Goal: Task Accomplishment & Management: Complete application form

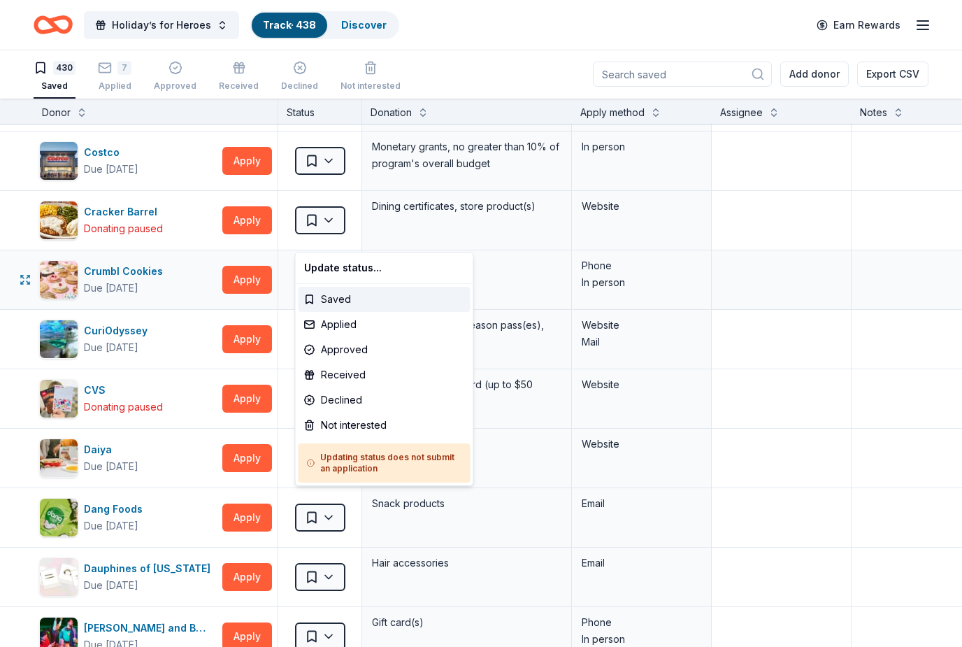
click at [336, 241] on html "Holiday’s for Heroes Track · 438 Discover Earn Rewards 430 Saved 7 Applied Appr…" at bounding box center [481, 322] width 962 height 647
click at [350, 324] on div "Applied" at bounding box center [385, 324] width 172 height 25
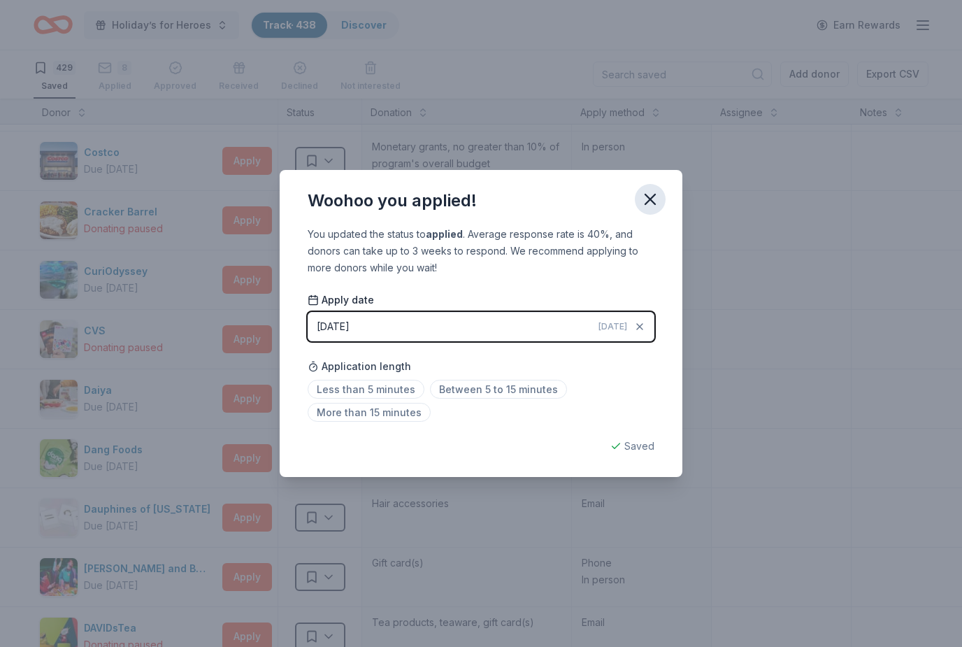
click at [650, 200] on icon "button" at bounding box center [650, 199] width 10 height 10
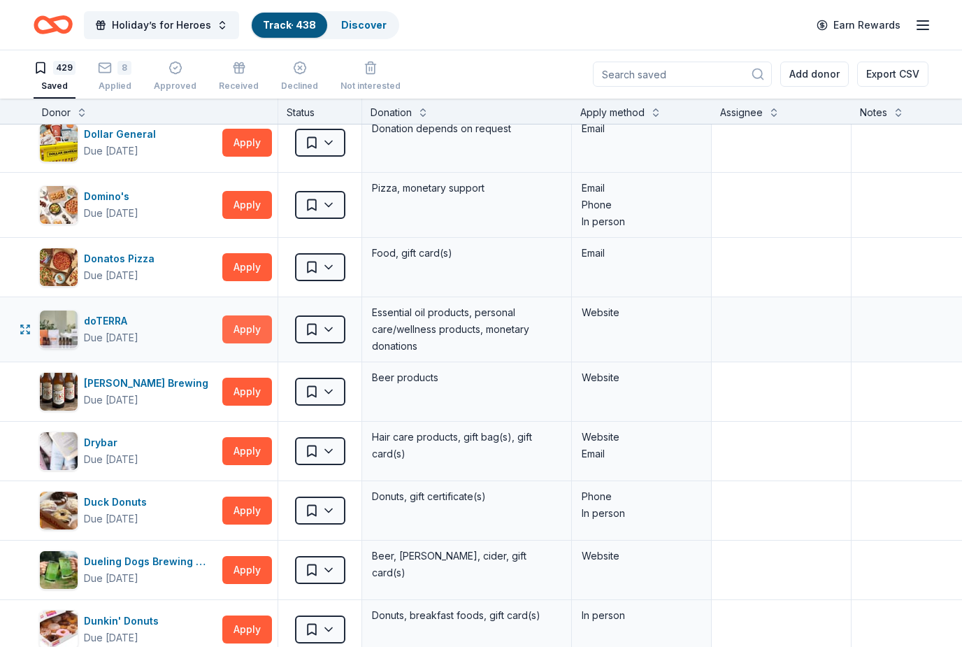
click at [261, 315] on button "Apply" at bounding box center [247, 329] width 50 height 28
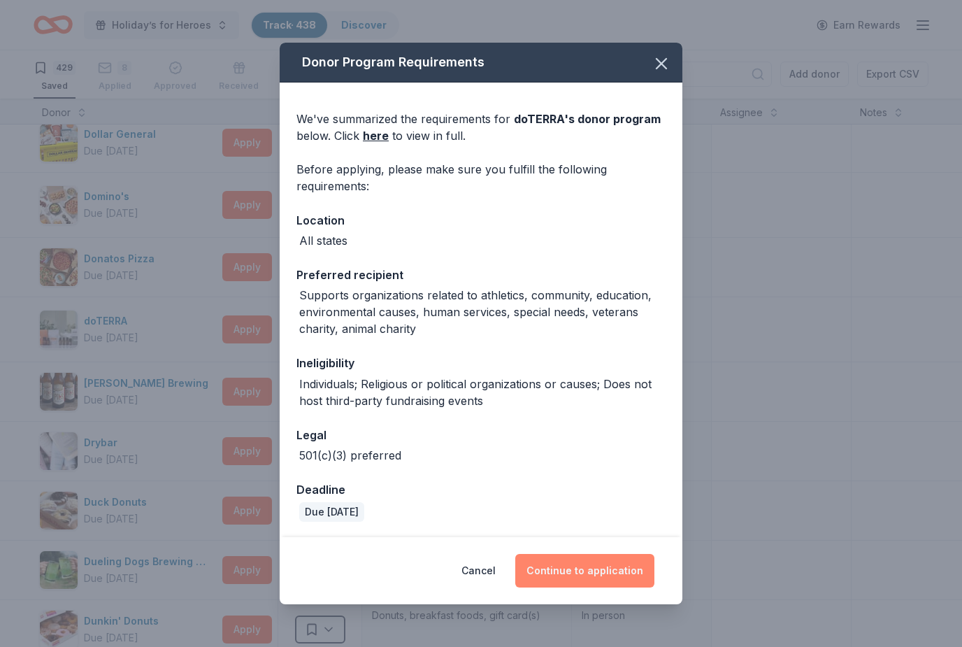
click at [634, 575] on button "Continue to application" at bounding box center [584, 571] width 139 height 34
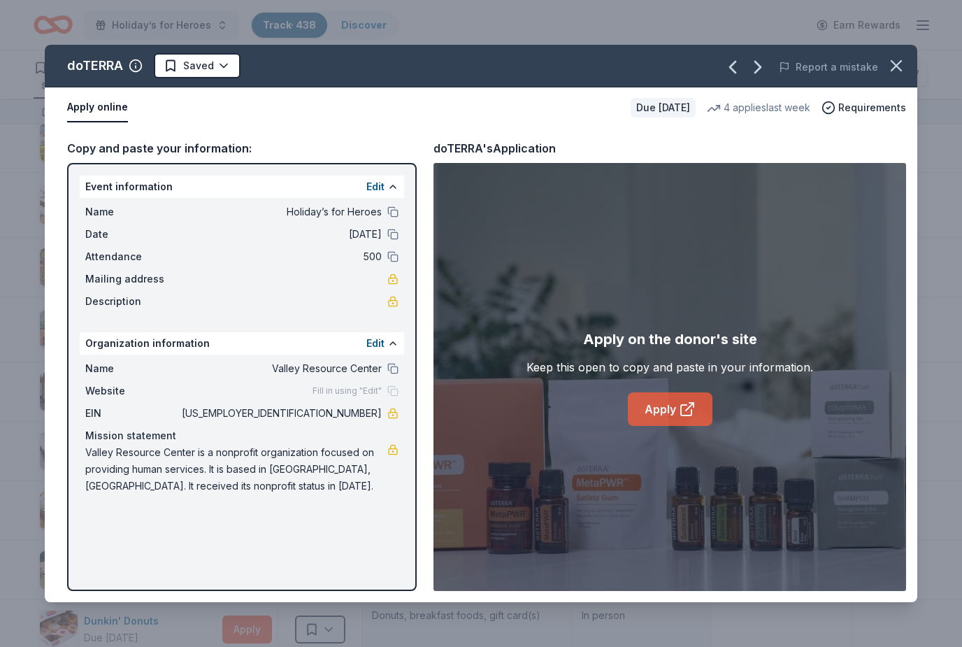
click at [698, 414] on link "Apply" at bounding box center [670, 409] width 85 height 34
click at [902, 76] on button "button" at bounding box center [896, 65] width 31 height 31
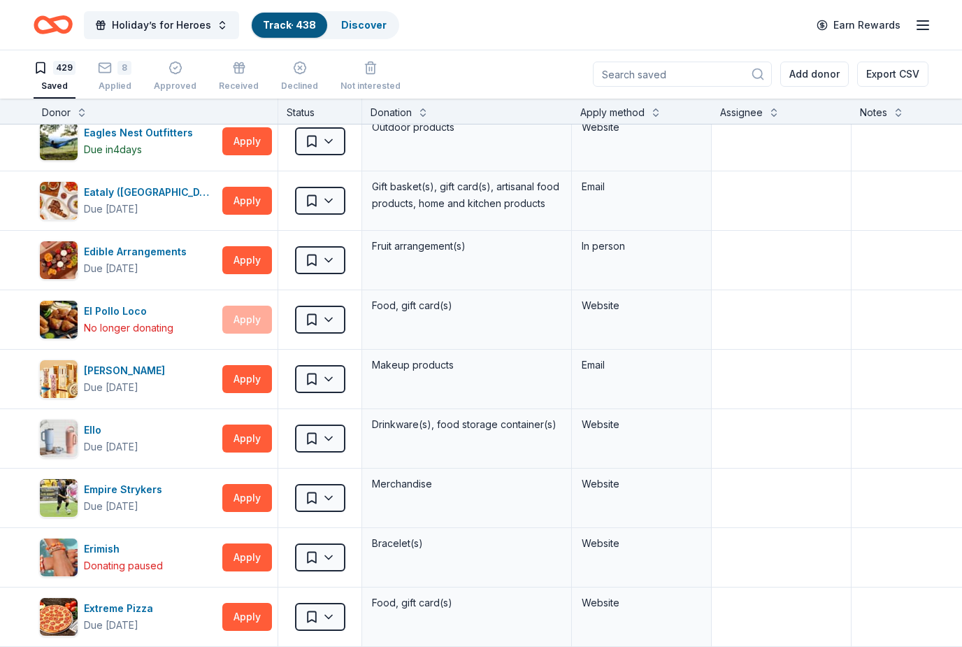
scroll to position [6746, 0]
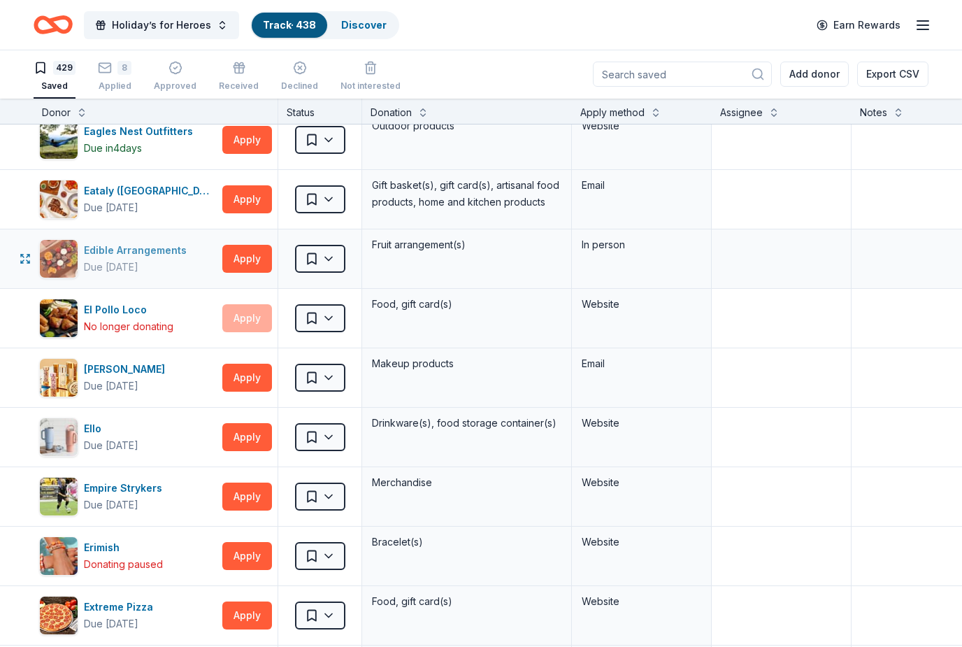
click at [171, 242] on div "Edible Arrangements" at bounding box center [138, 250] width 108 height 17
click at [250, 245] on button "Apply" at bounding box center [247, 259] width 50 height 28
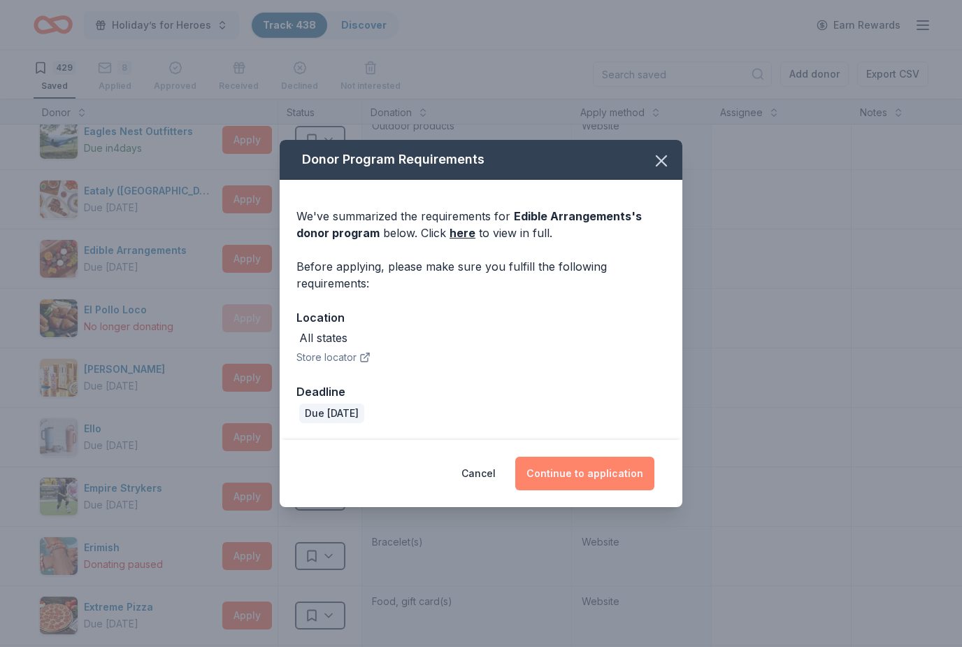
click at [643, 475] on button "Continue to application" at bounding box center [584, 474] width 139 height 34
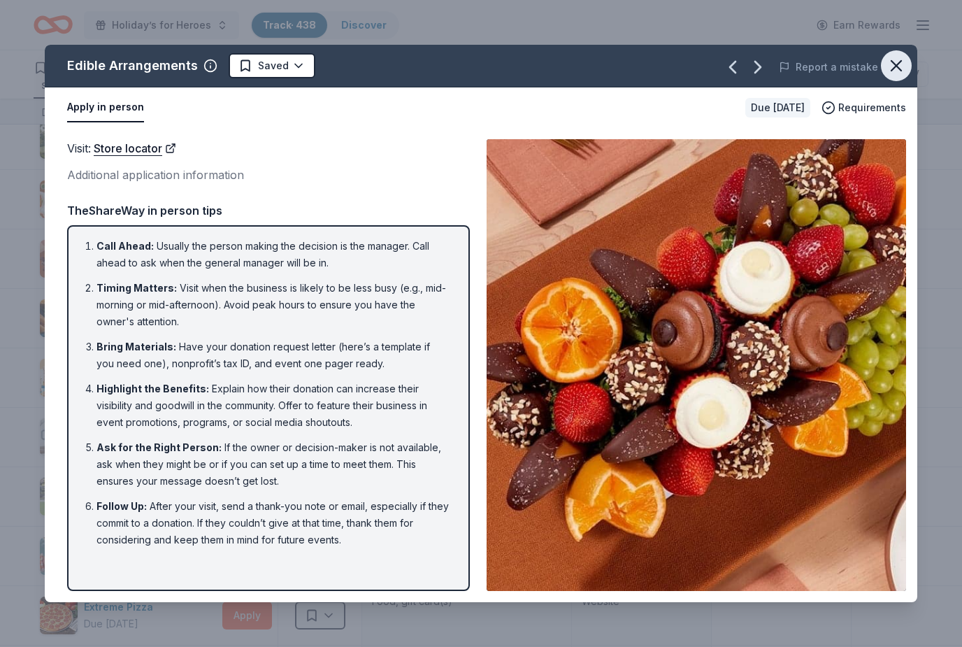
click at [896, 71] on icon "button" at bounding box center [897, 66] width 20 height 20
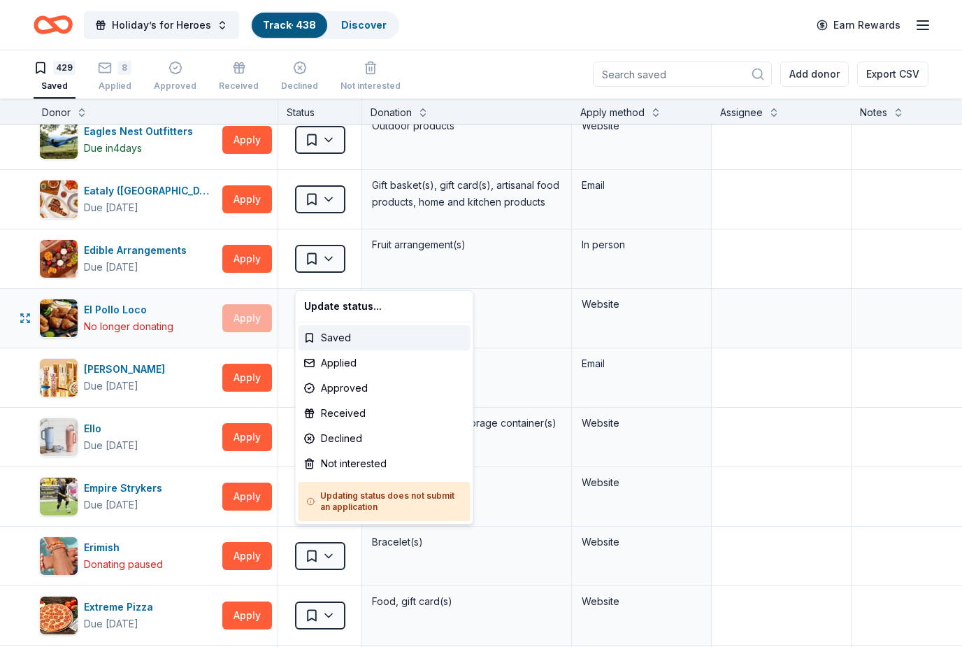
click at [336, 276] on html "Holiday’s for Heroes Track · 438 Discover Earn Rewards 429 Saved 8 Applied Appr…" at bounding box center [481, 322] width 962 height 647
click at [351, 465] on div "Not interested" at bounding box center [385, 463] width 172 height 25
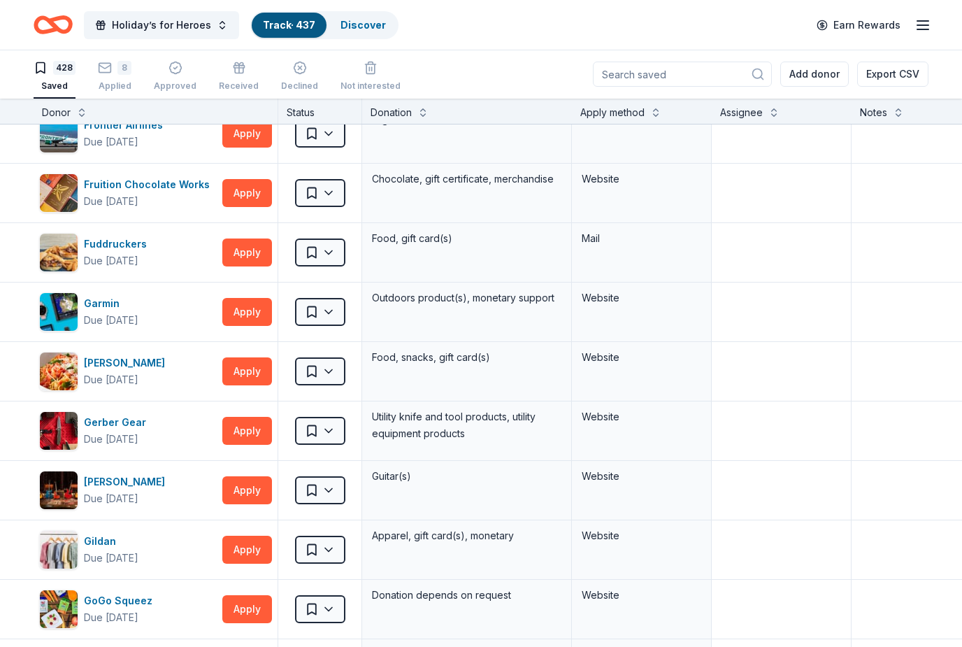
scroll to position [8365, 0]
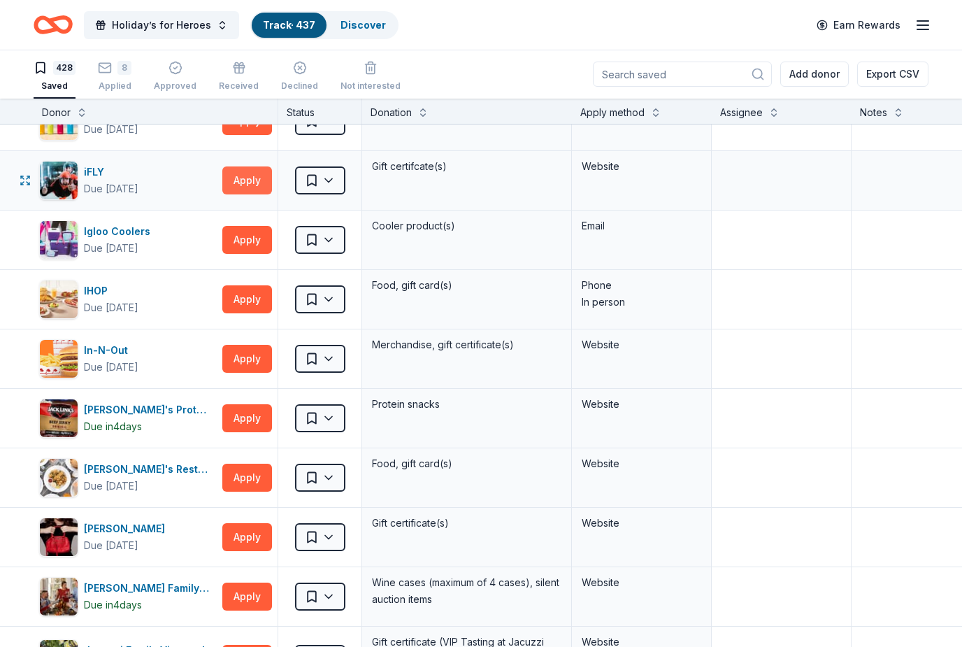
click at [247, 166] on button "Apply" at bounding box center [247, 180] width 50 height 28
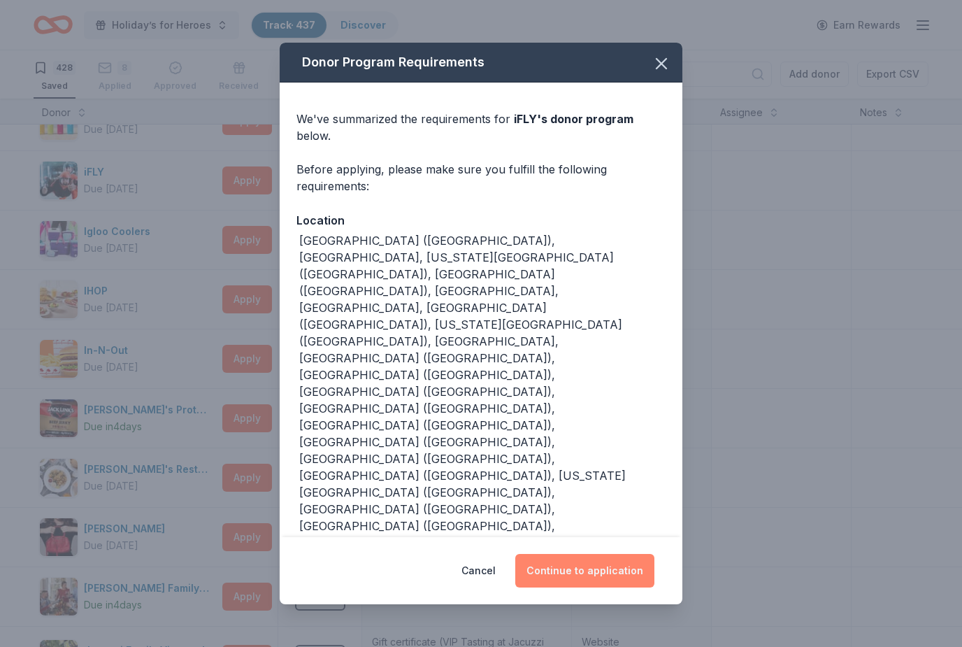
click at [633, 554] on button "Continue to application" at bounding box center [584, 571] width 139 height 34
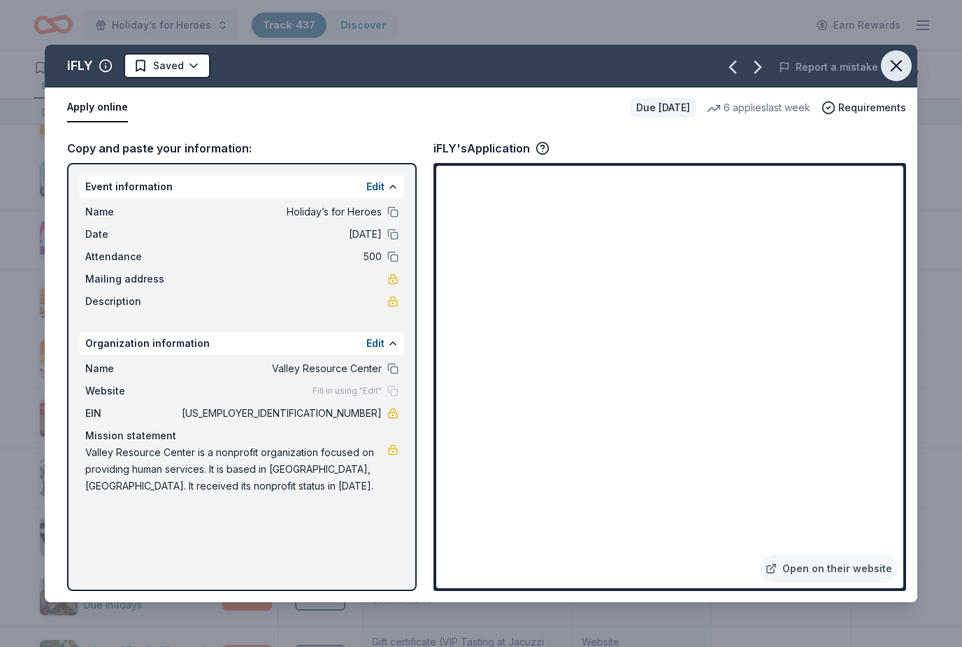
click at [897, 78] on button "button" at bounding box center [896, 65] width 31 height 31
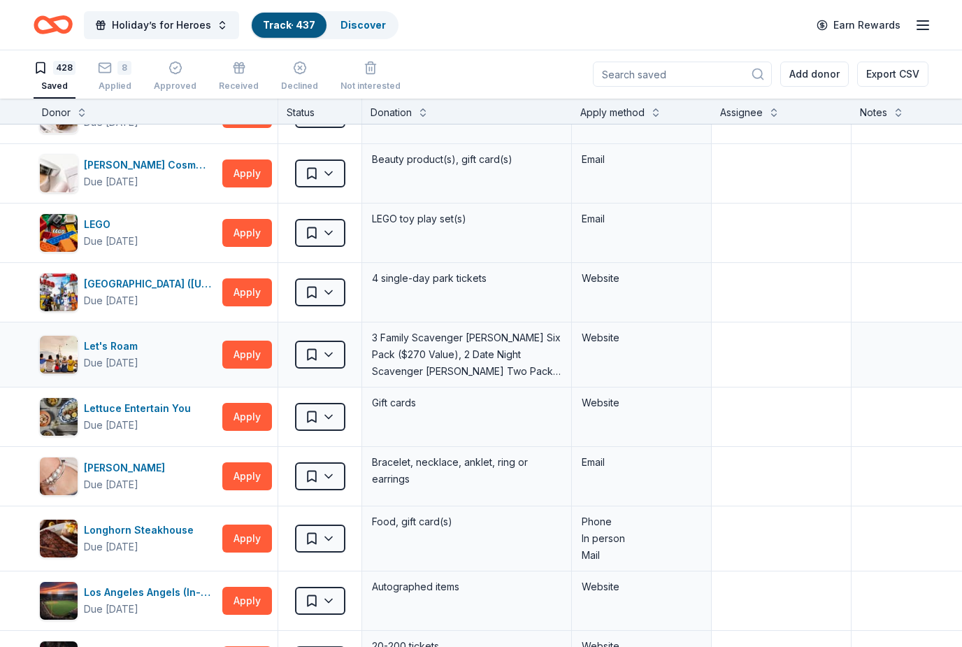
scroll to position [12399, 0]
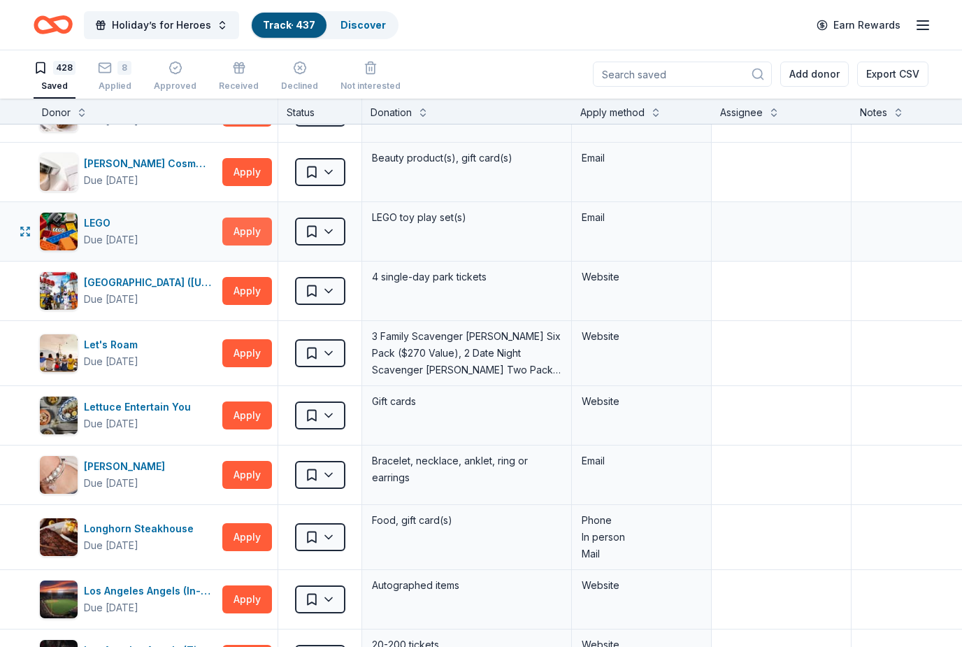
click at [251, 217] on button "Apply" at bounding box center [247, 231] width 50 height 28
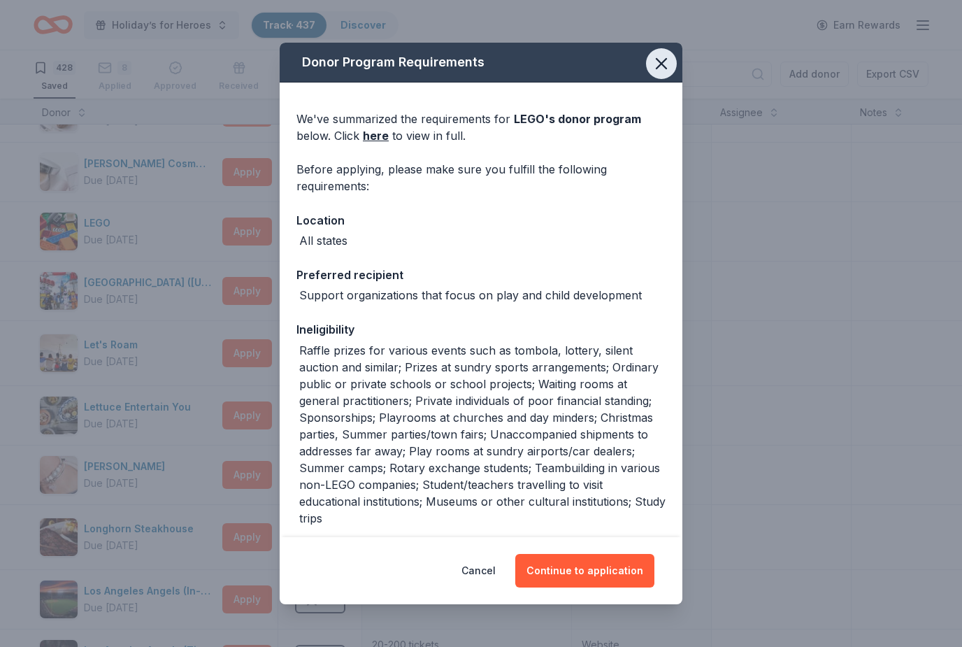
click at [666, 61] on icon "button" at bounding box center [662, 64] width 20 height 20
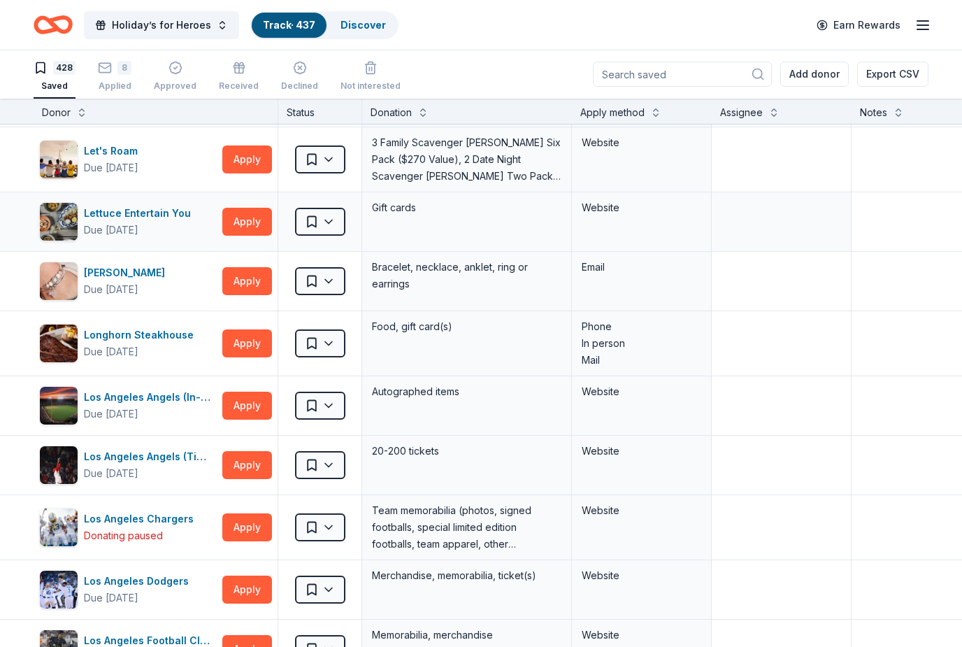
scroll to position [12602, 0]
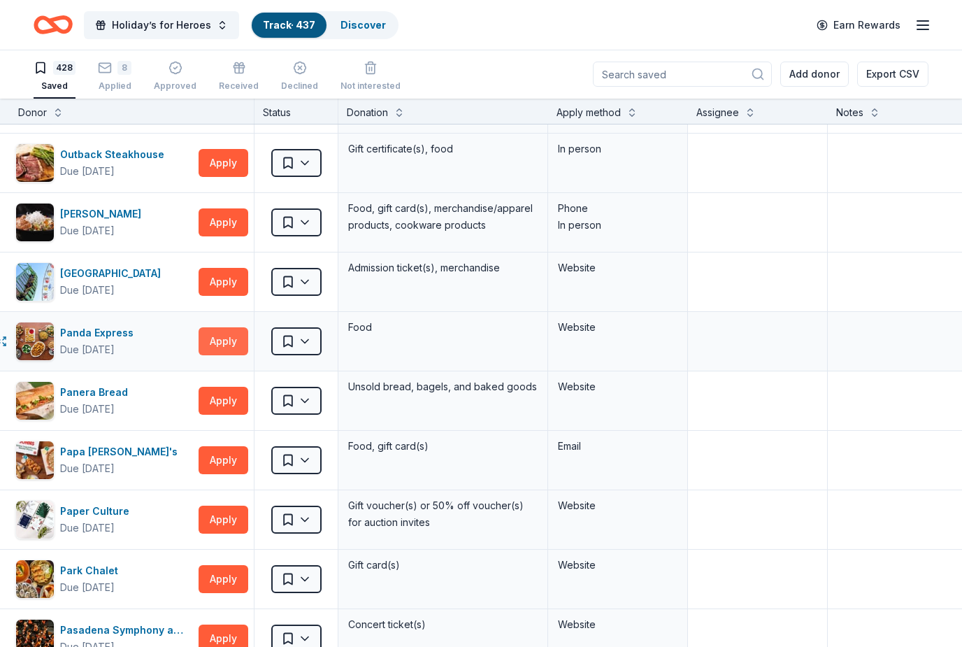
click at [227, 327] on button "Apply" at bounding box center [224, 341] width 50 height 28
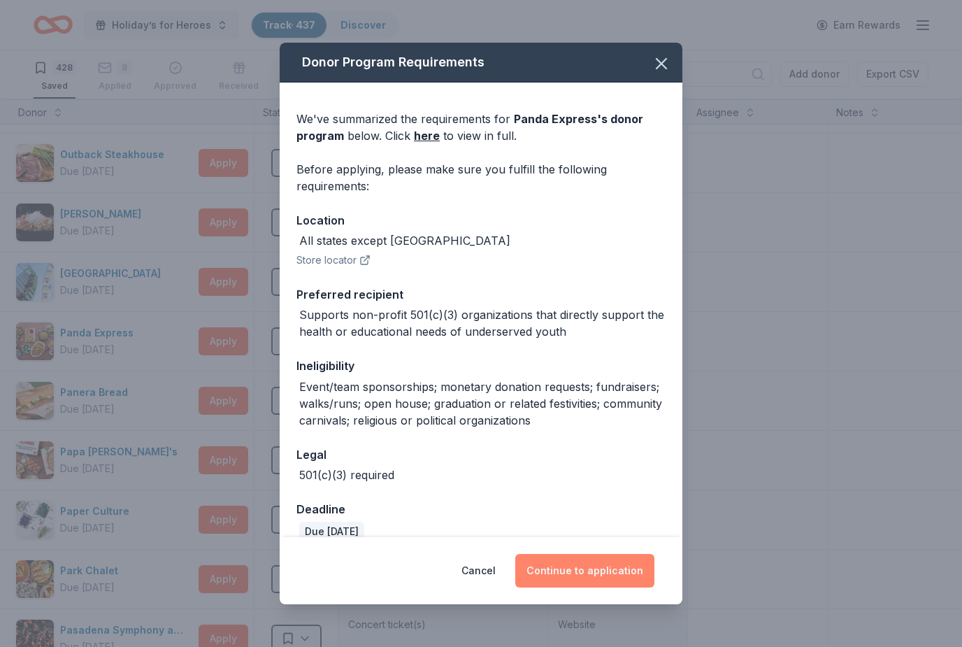
click at [617, 568] on button "Continue to application" at bounding box center [584, 571] width 139 height 34
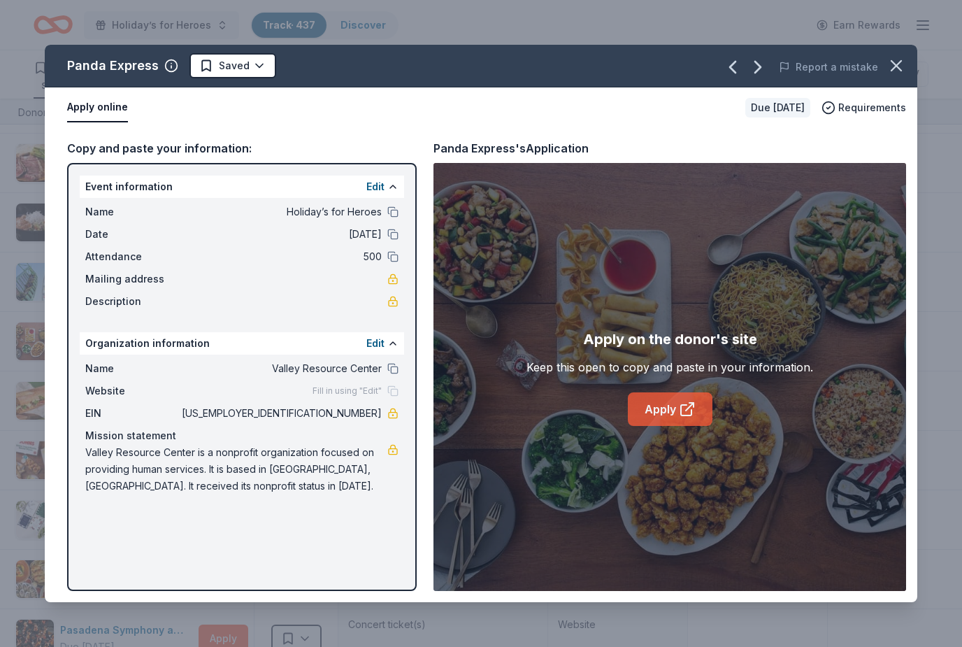
click at [686, 415] on icon at bounding box center [686, 410] width 10 height 10
click at [898, 63] on icon "button" at bounding box center [896, 66] width 10 height 10
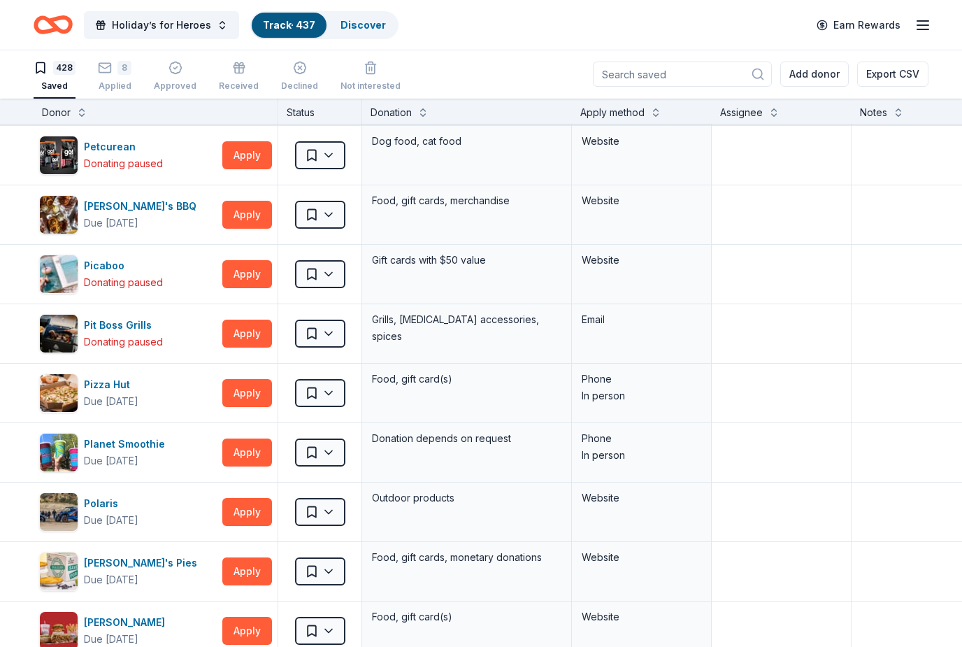
scroll to position [16671, 0]
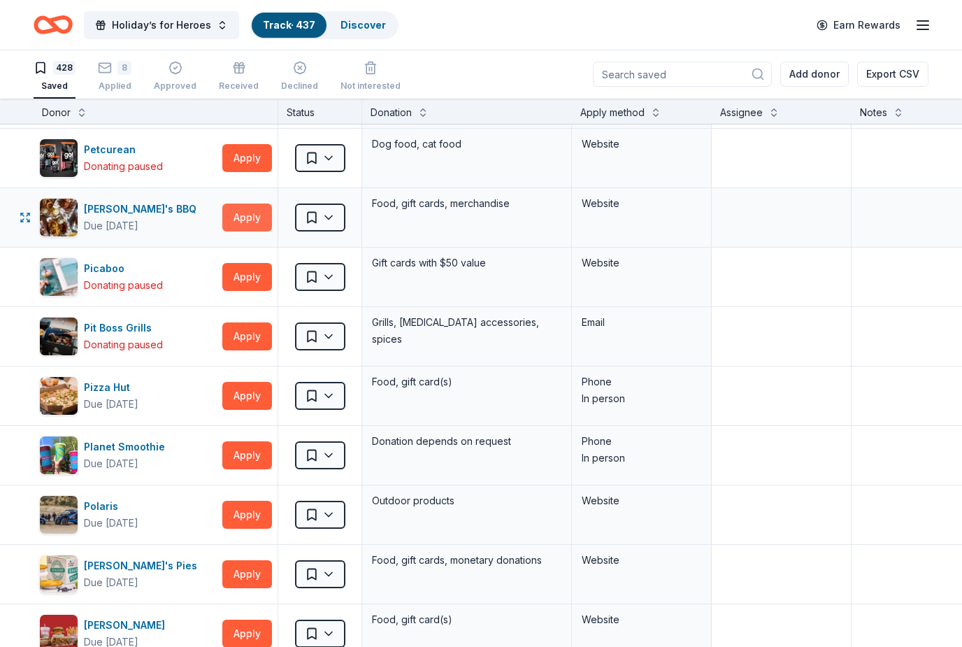
click at [247, 203] on button "Apply" at bounding box center [247, 217] width 50 height 28
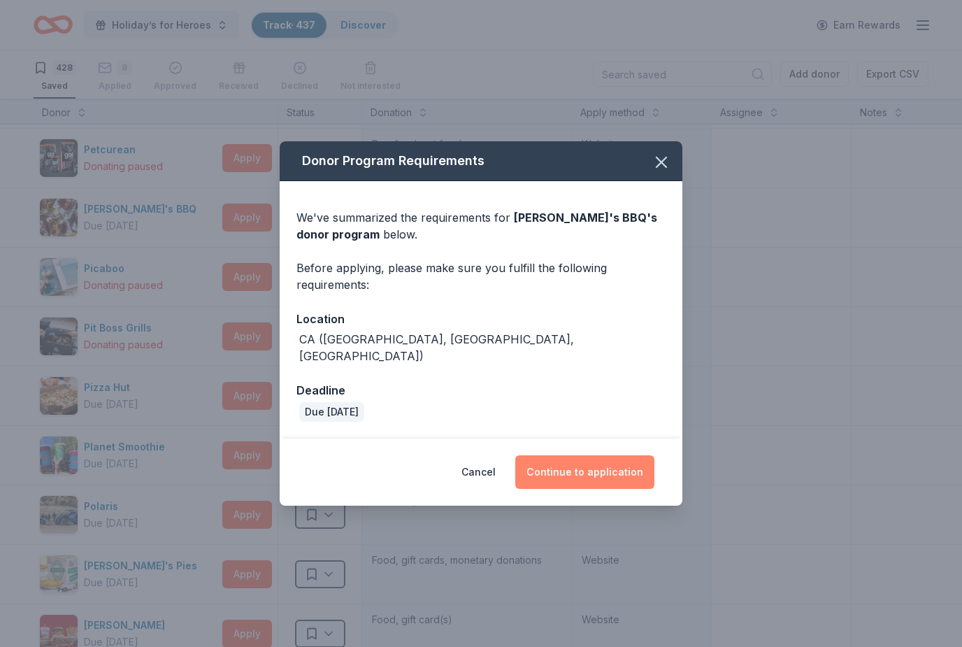
click at [642, 467] on button "Continue to application" at bounding box center [584, 472] width 139 height 34
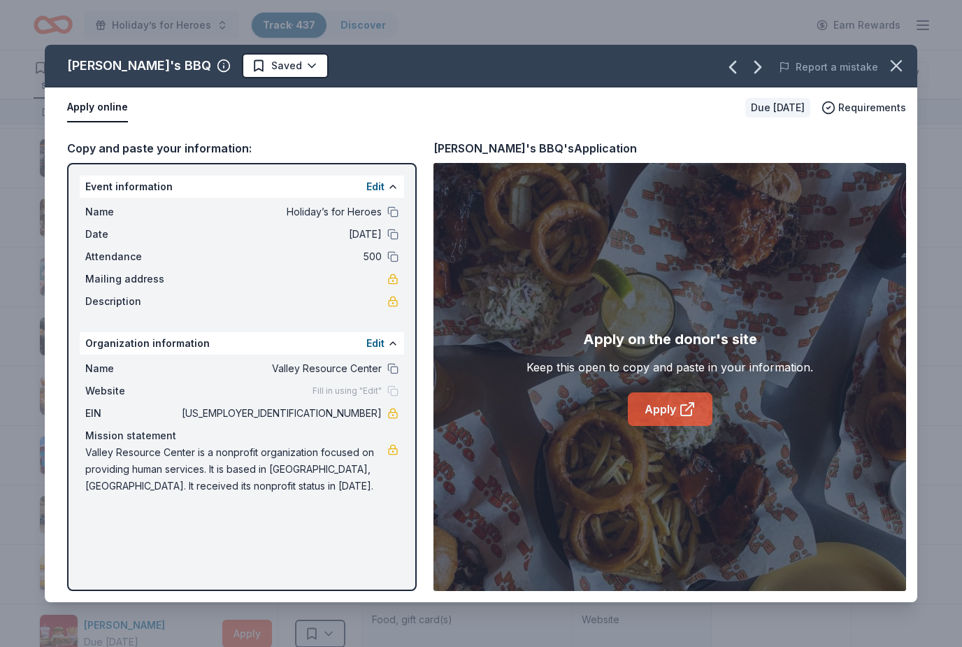
click at [665, 412] on link "Apply" at bounding box center [670, 409] width 85 height 34
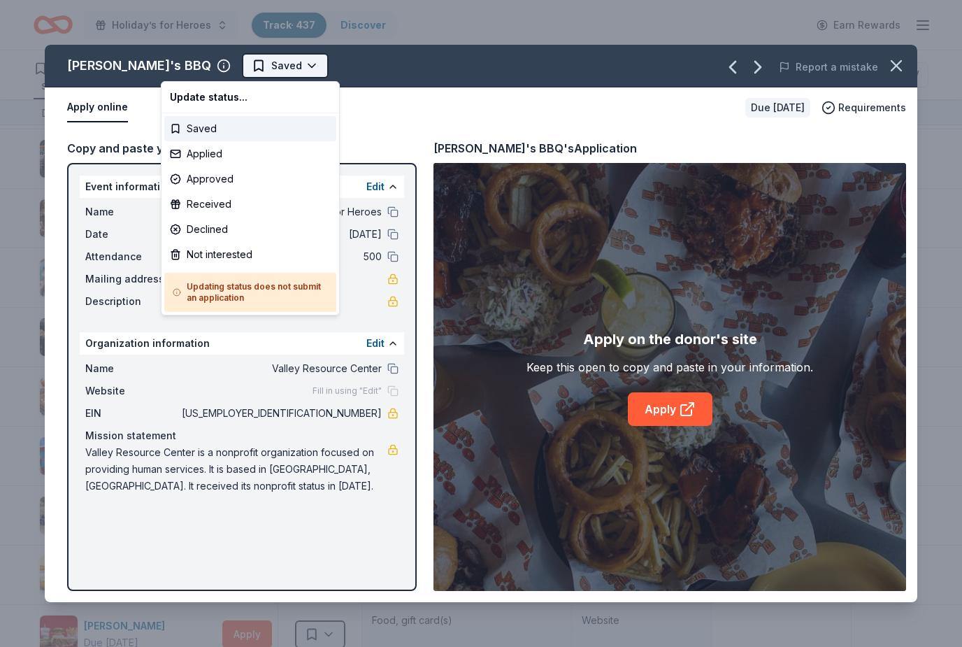
click at [228, 114] on body "Holiday’s for Heroes Track · 437 Discover Earn Rewards 428 Saved 8 Applied Appr…" at bounding box center [481, 323] width 962 height 647
click at [235, 68] on html "Holiday’s for Heroes Track · 437 Discover Earn Rewards 428 Saved 8 Applied Appr…" at bounding box center [481, 323] width 962 height 647
click at [201, 157] on div "Applied" at bounding box center [250, 153] width 172 height 25
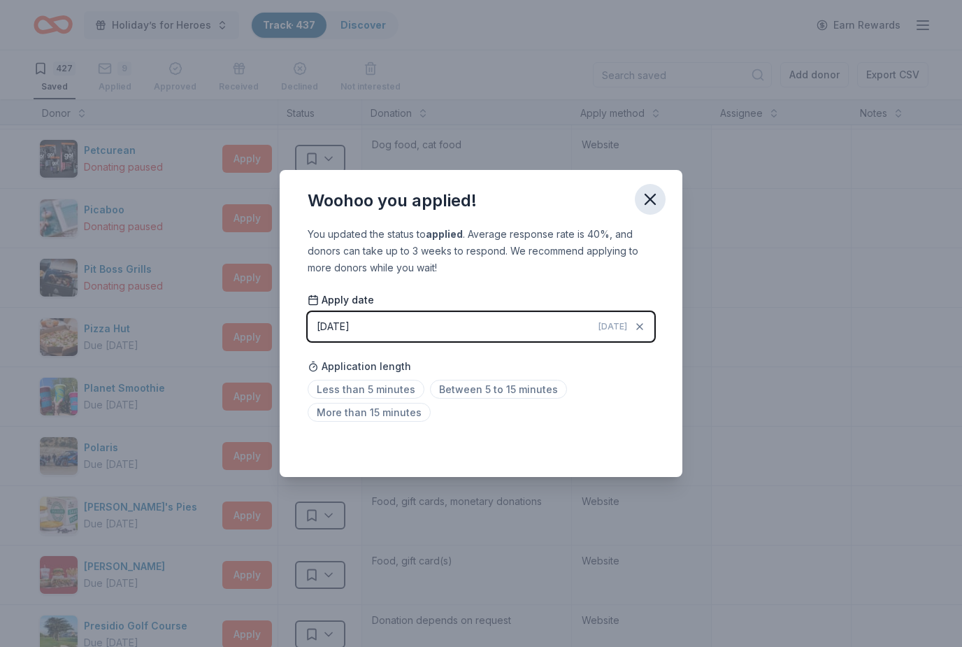
click at [659, 200] on icon "button" at bounding box center [650, 199] width 20 height 20
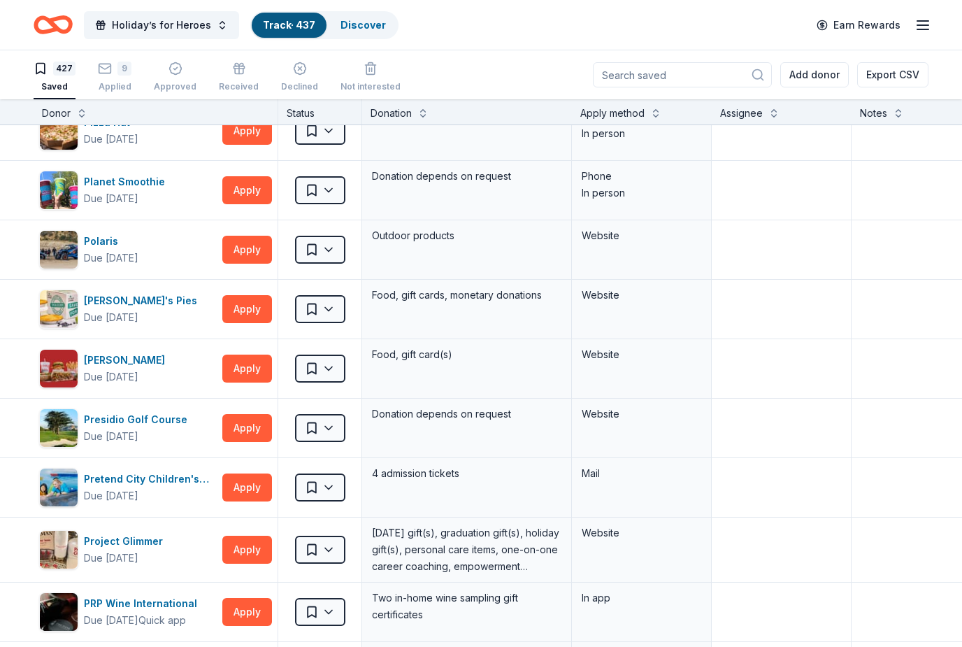
scroll to position [16879, 0]
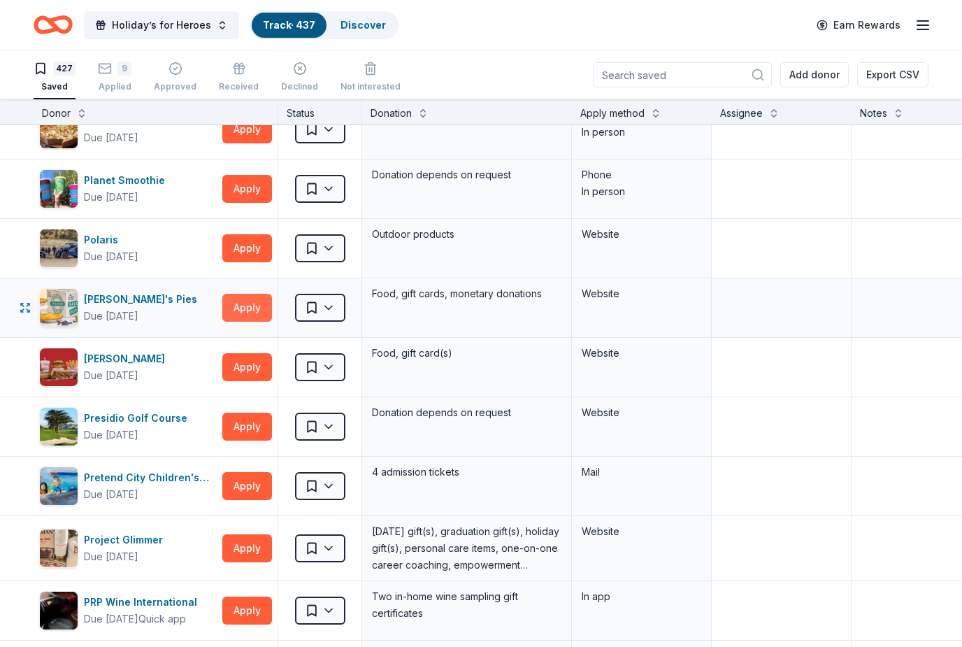
click at [254, 306] on button "Apply" at bounding box center [247, 308] width 50 height 28
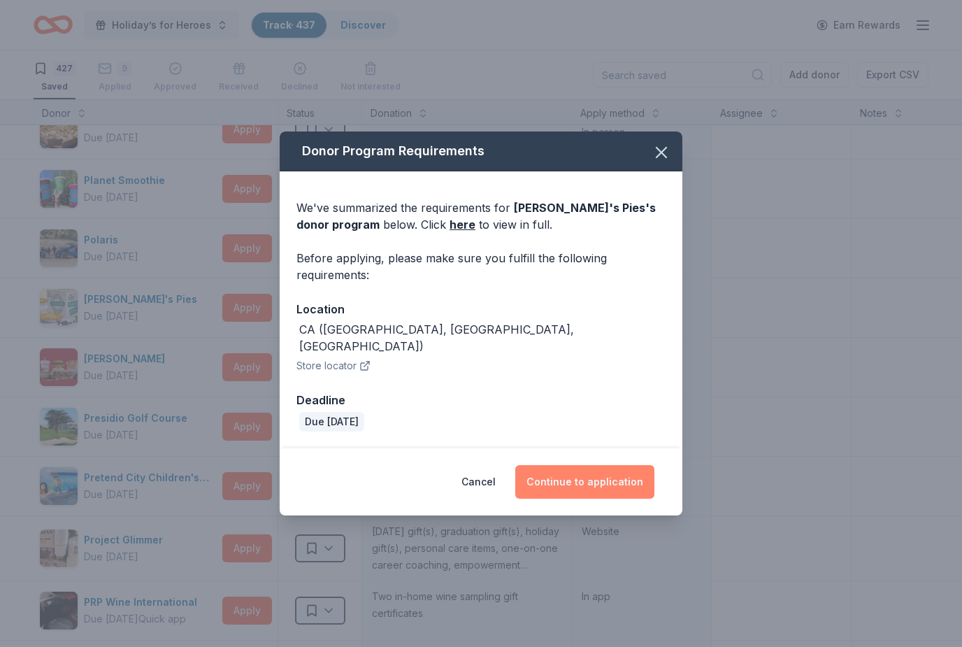
click at [584, 477] on button "Continue to application" at bounding box center [584, 482] width 139 height 34
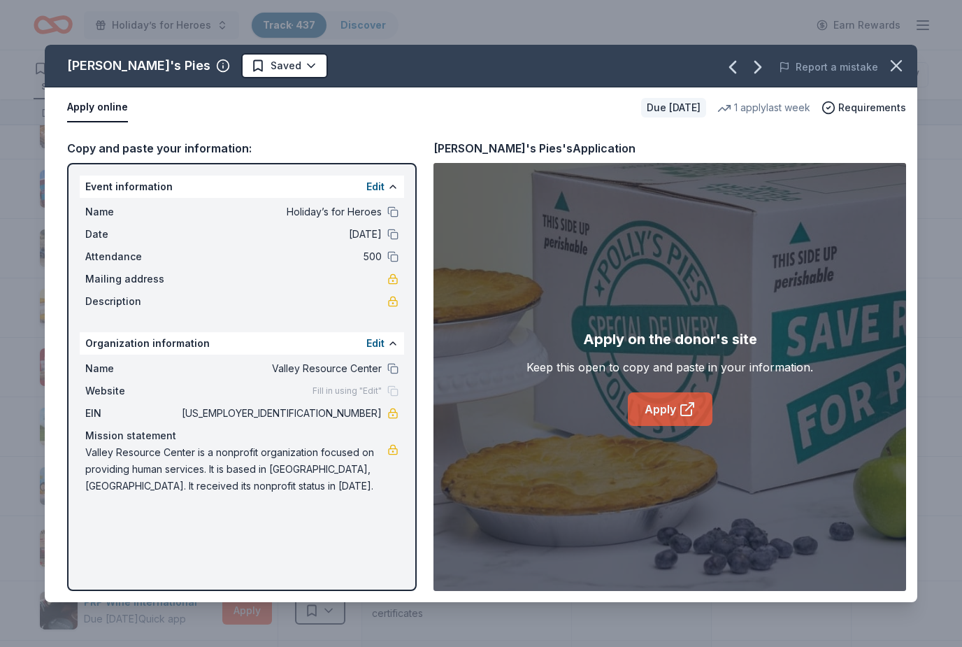
click at [677, 406] on link "Apply" at bounding box center [670, 409] width 85 height 34
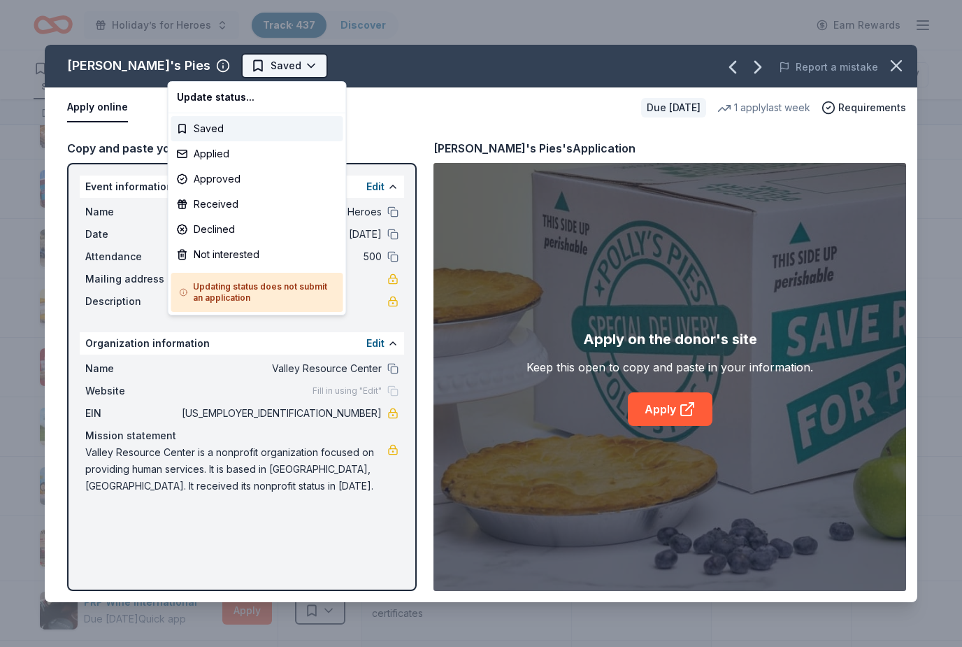
click at [244, 67] on html "Holiday’s for Heroes Track · 437 Discover Earn Rewards 427 Saved 9 Applied Appr…" at bounding box center [481, 323] width 962 height 647
click at [225, 156] on div "Applied" at bounding box center [257, 153] width 172 height 25
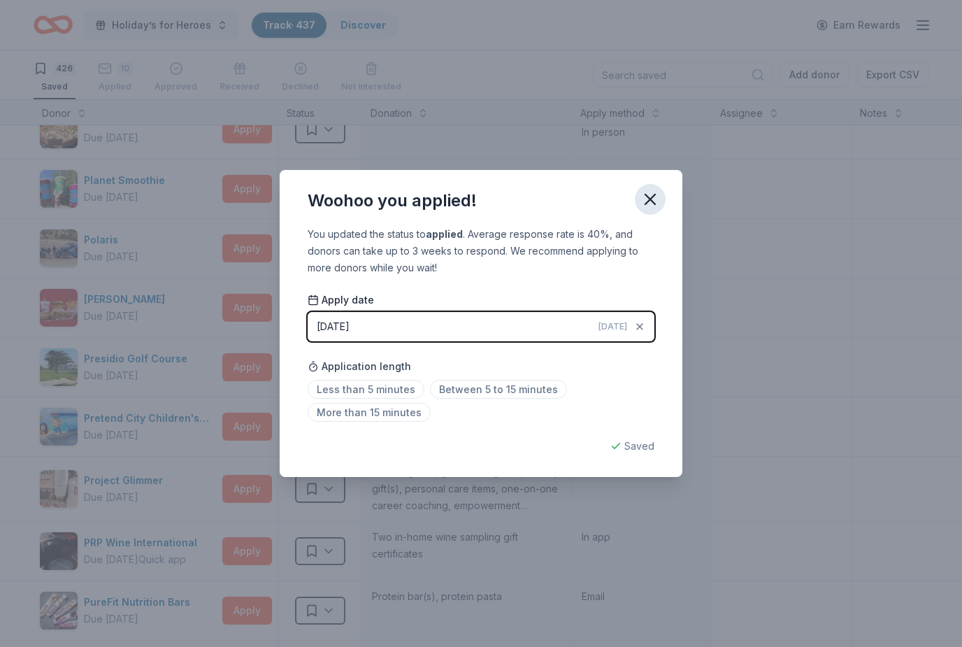
click at [653, 205] on icon "button" at bounding box center [650, 199] width 20 height 20
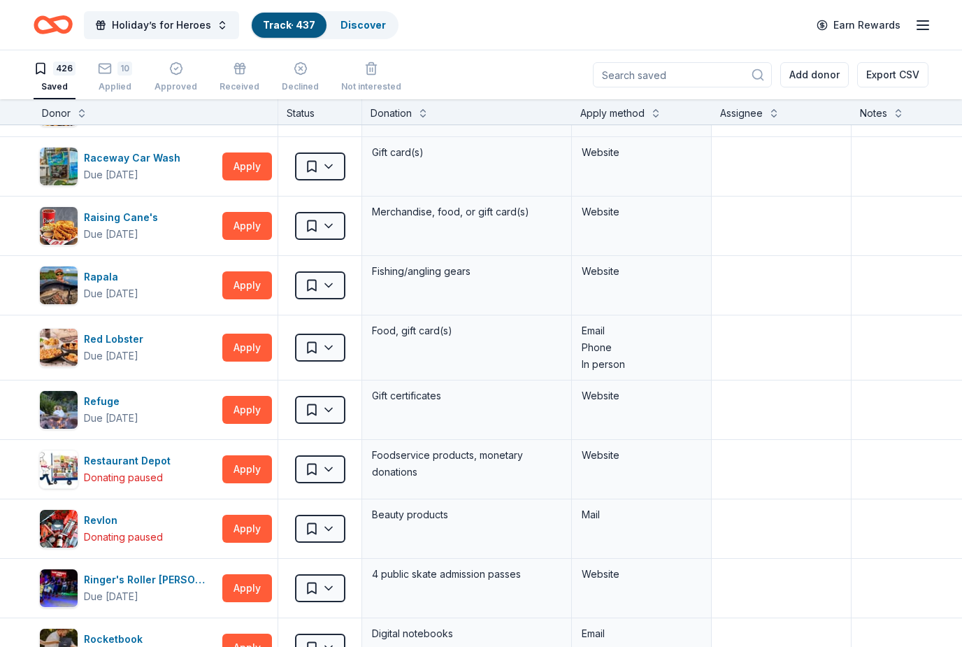
scroll to position [17620, 0]
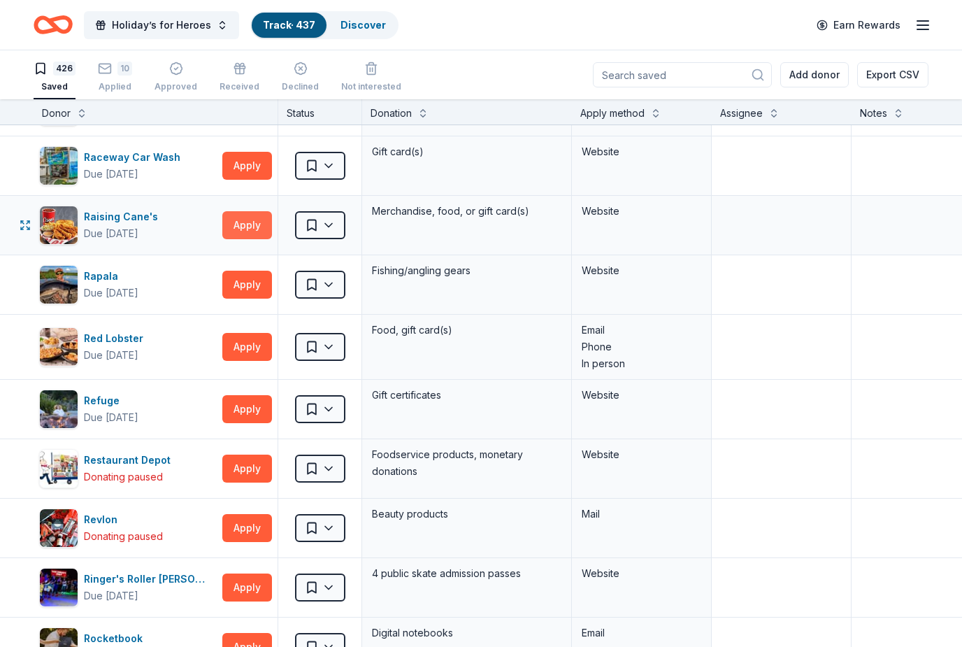
click at [251, 235] on button "Apply" at bounding box center [247, 225] width 50 height 28
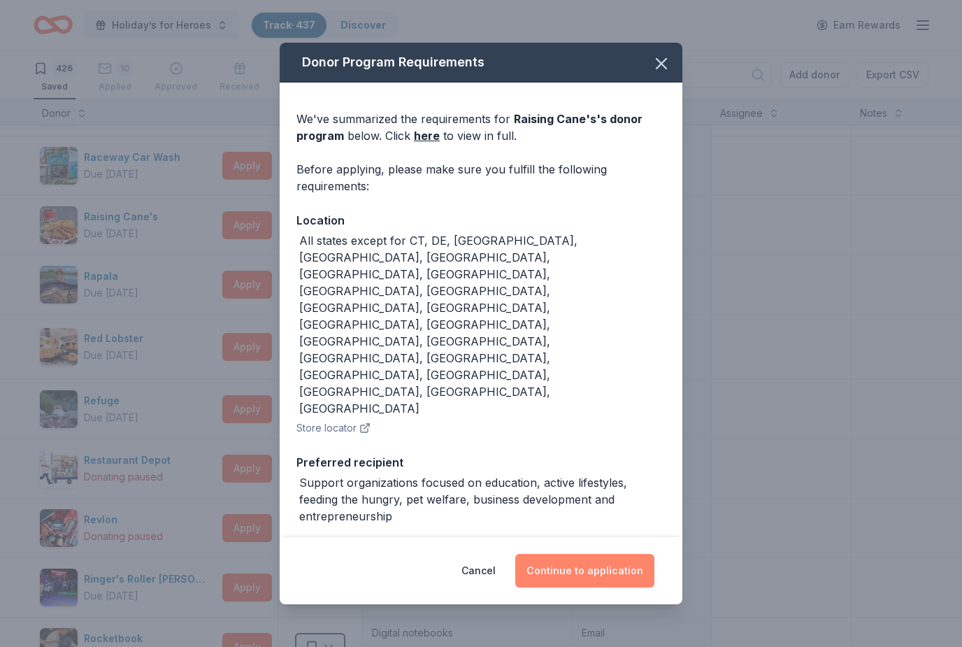
click at [596, 575] on button "Continue to application" at bounding box center [584, 571] width 139 height 34
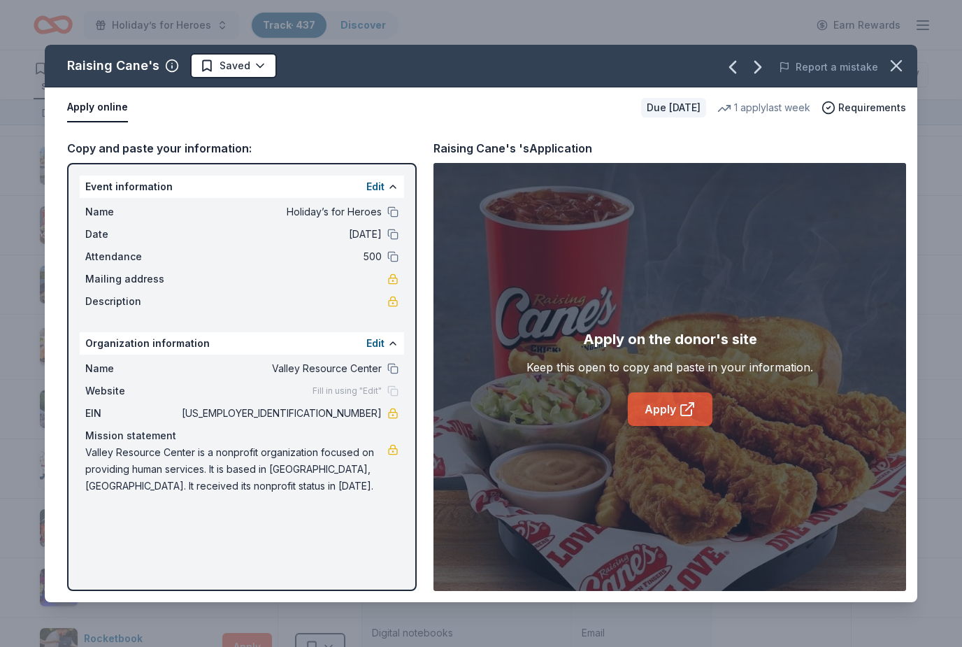
click at [672, 416] on link "Apply" at bounding box center [670, 409] width 85 height 34
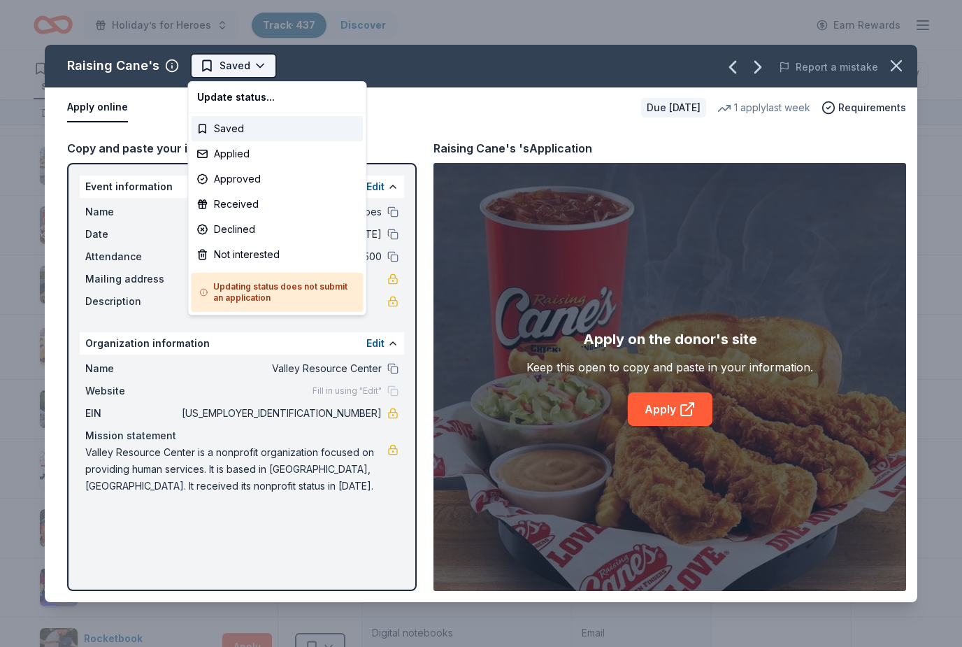
click at [258, 76] on html "Holiday’s for Heroes Track · 437 Discover Earn Rewards 426 Saved 10 Applied App…" at bounding box center [481, 323] width 962 height 647
click at [235, 155] on div "Applied" at bounding box center [278, 153] width 172 height 25
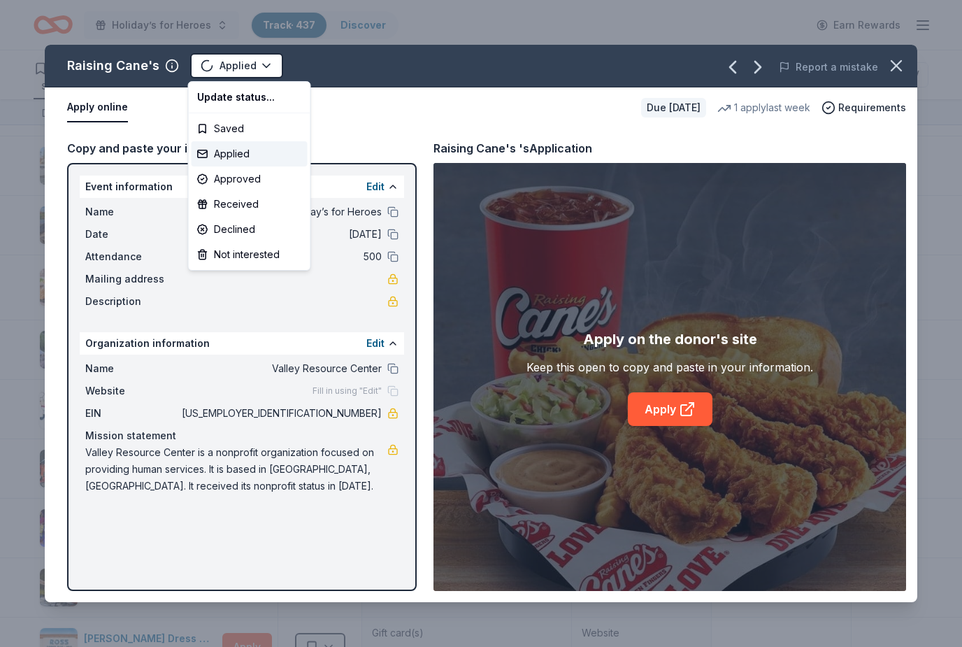
click at [551, 115] on html "Holiday’s for Heroes Track · 437 Discover Earn Rewards 425 Saved 11 Applied App…" at bounding box center [481, 323] width 962 height 647
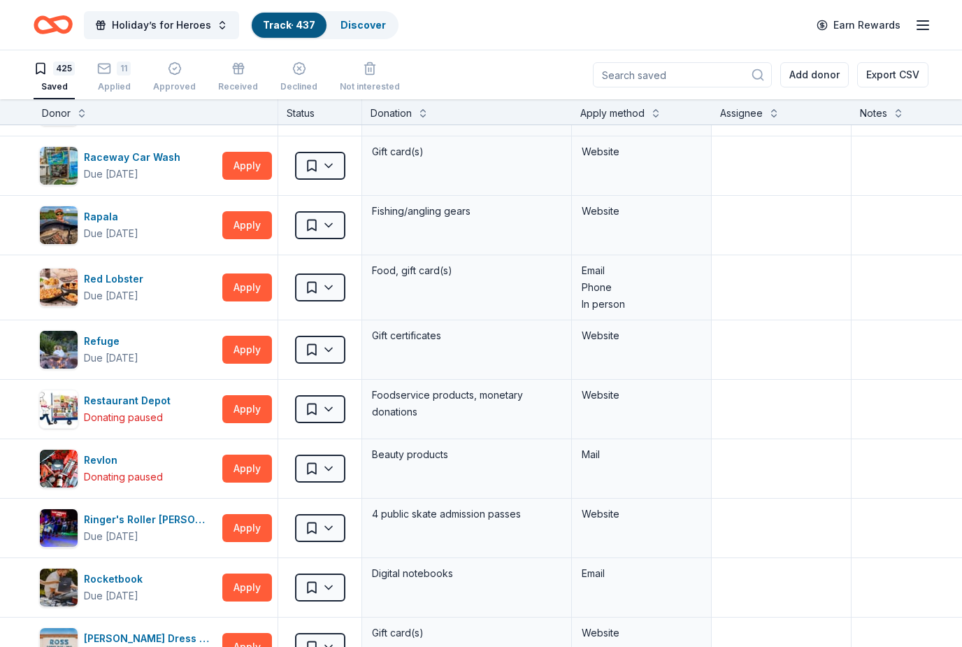
scroll to position [15710, 0]
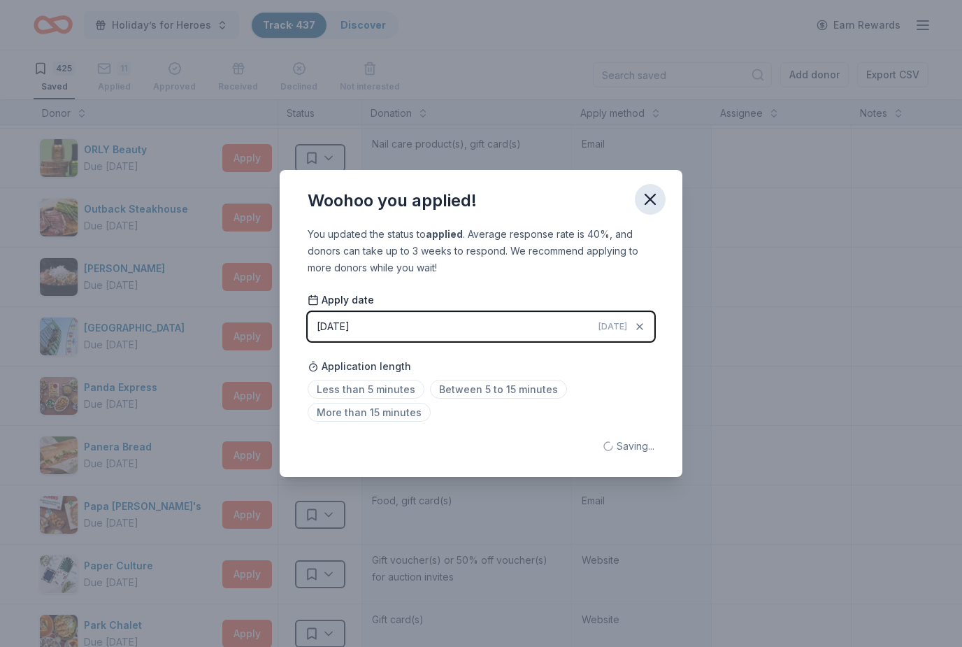
click at [654, 201] on icon "button" at bounding box center [650, 199] width 10 height 10
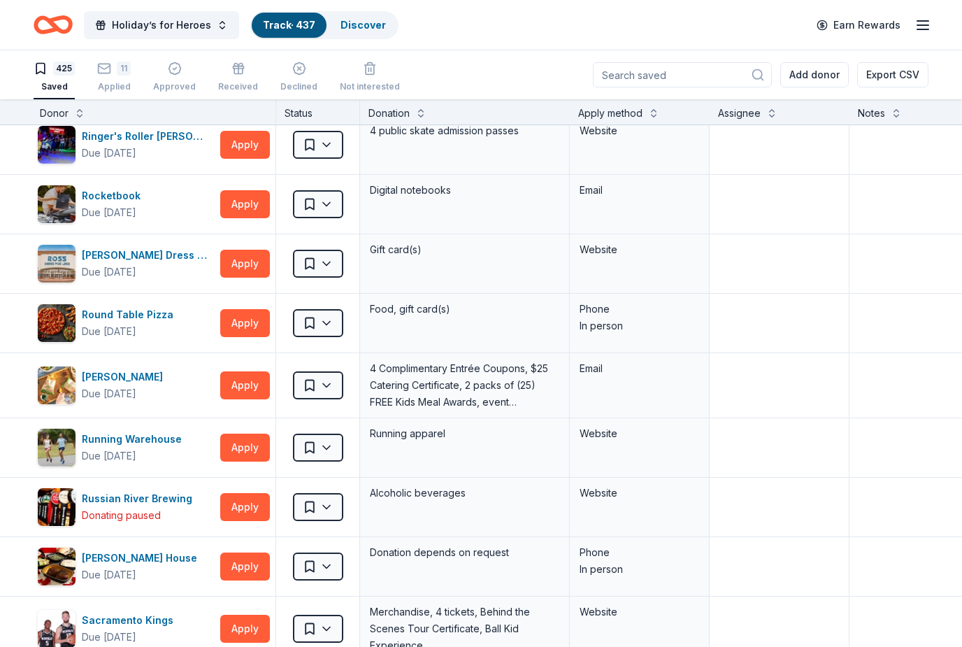
scroll to position [18008, 1]
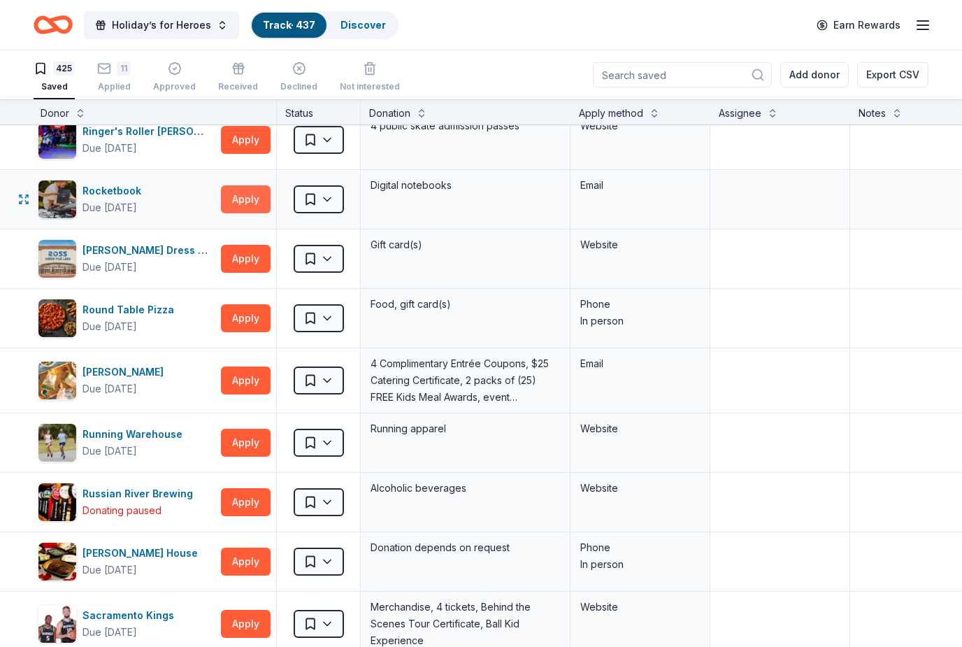
click at [243, 196] on button "Apply" at bounding box center [246, 199] width 50 height 28
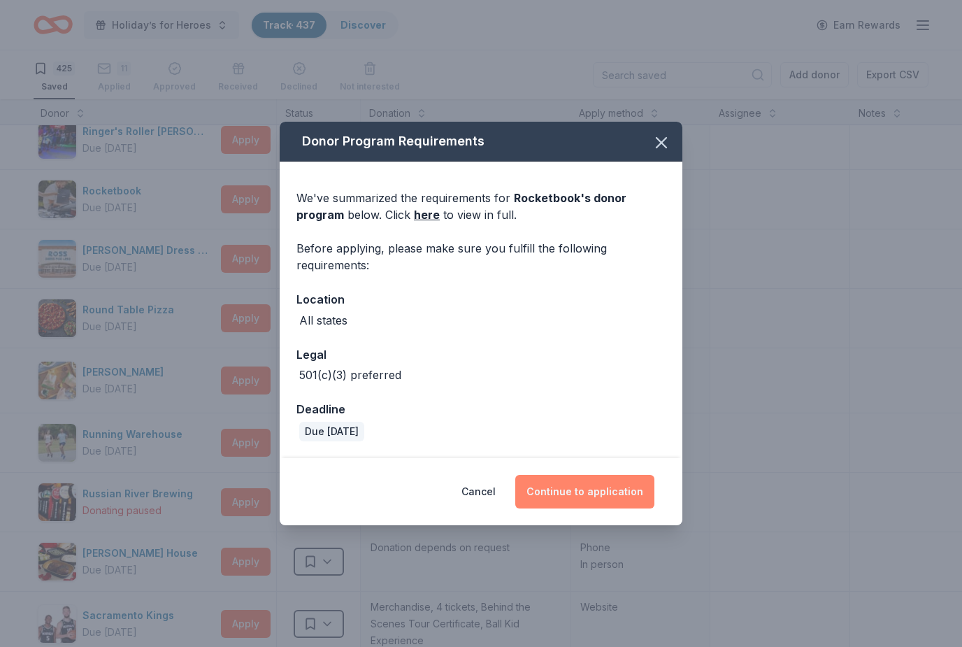
click at [583, 491] on button "Continue to application" at bounding box center [584, 492] width 139 height 34
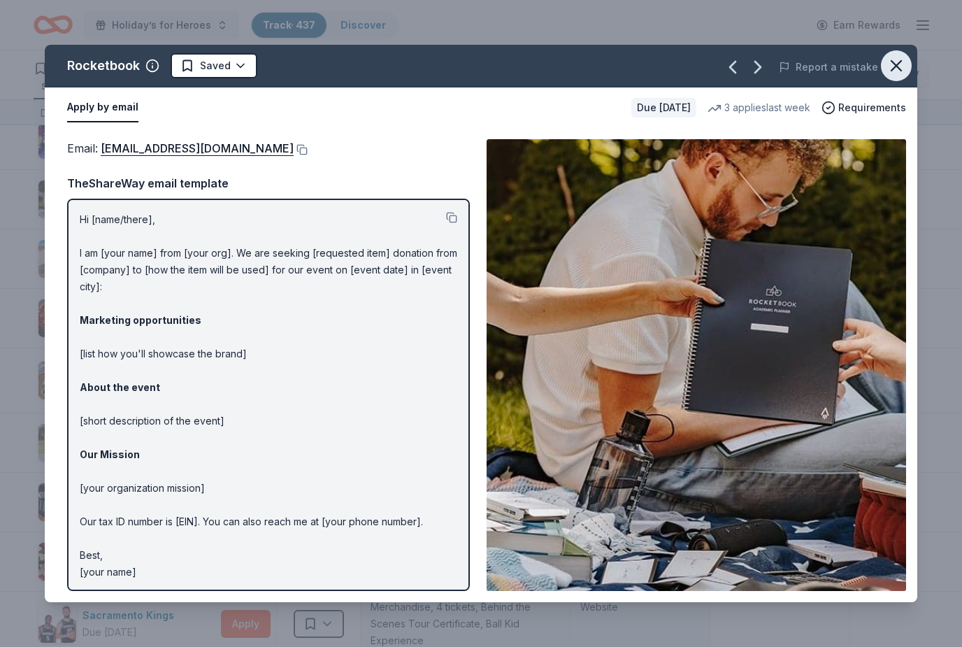
click at [894, 61] on icon "button" at bounding box center [897, 66] width 20 height 20
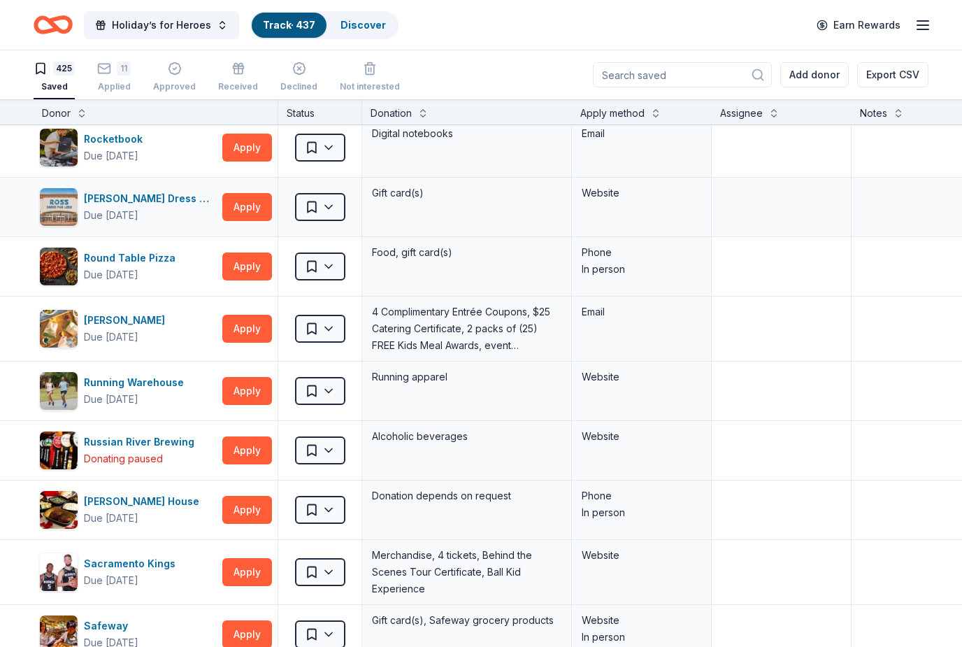
scroll to position [18062, 0]
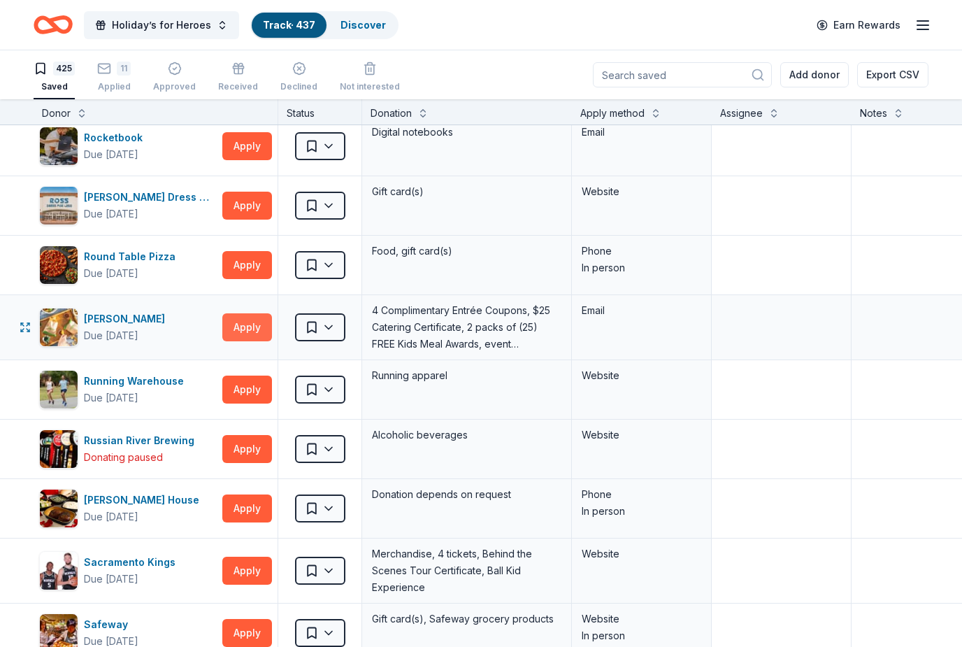
click at [243, 329] on button "Apply" at bounding box center [247, 327] width 50 height 28
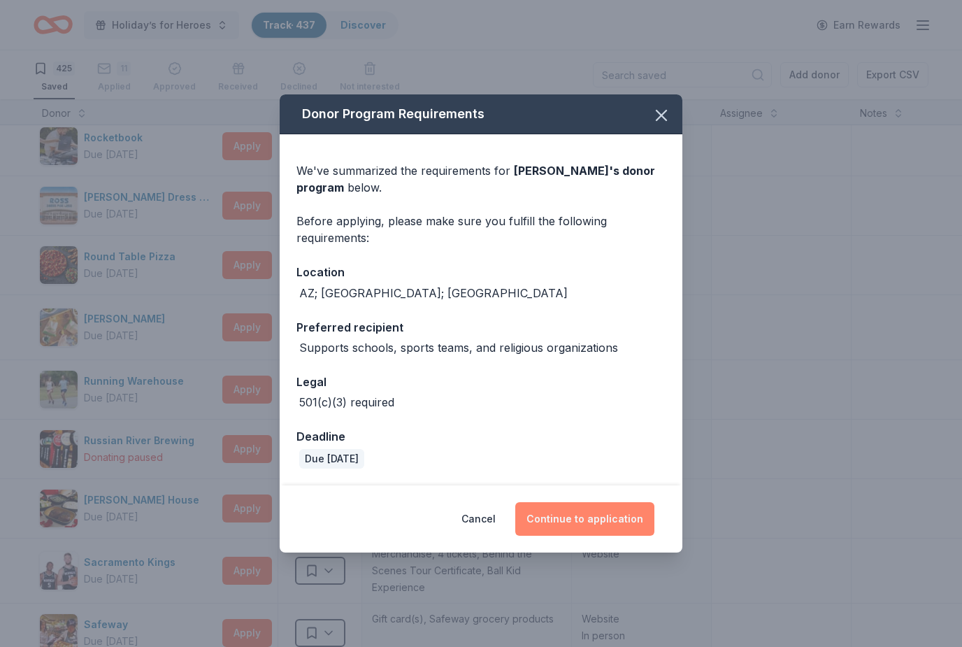
click at [608, 524] on button "Continue to application" at bounding box center [584, 519] width 139 height 34
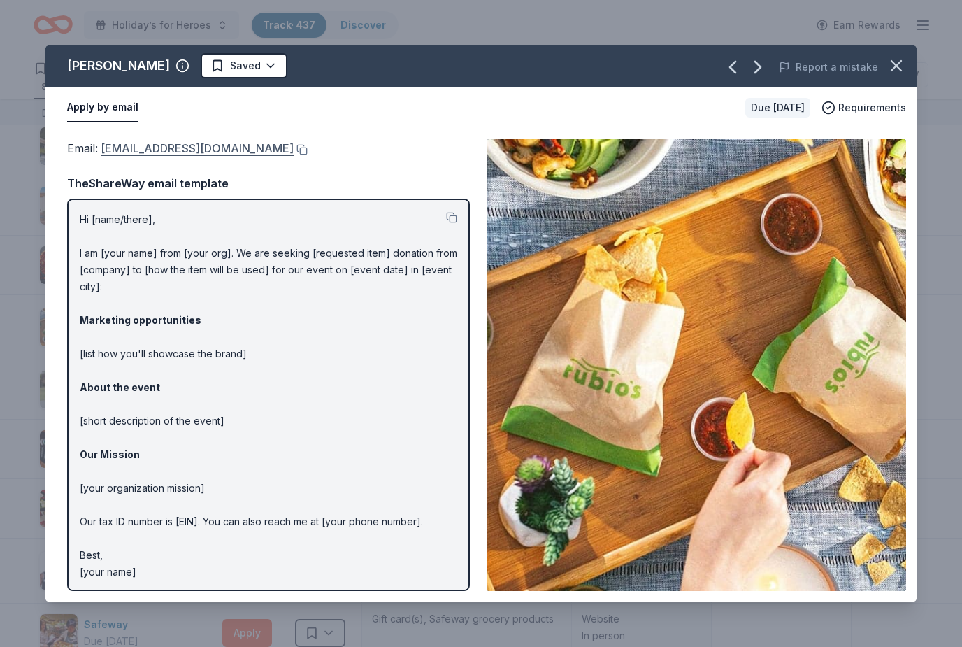
click at [243, 150] on link "[EMAIL_ADDRESS][DOMAIN_NAME]" at bounding box center [197, 148] width 193 height 18
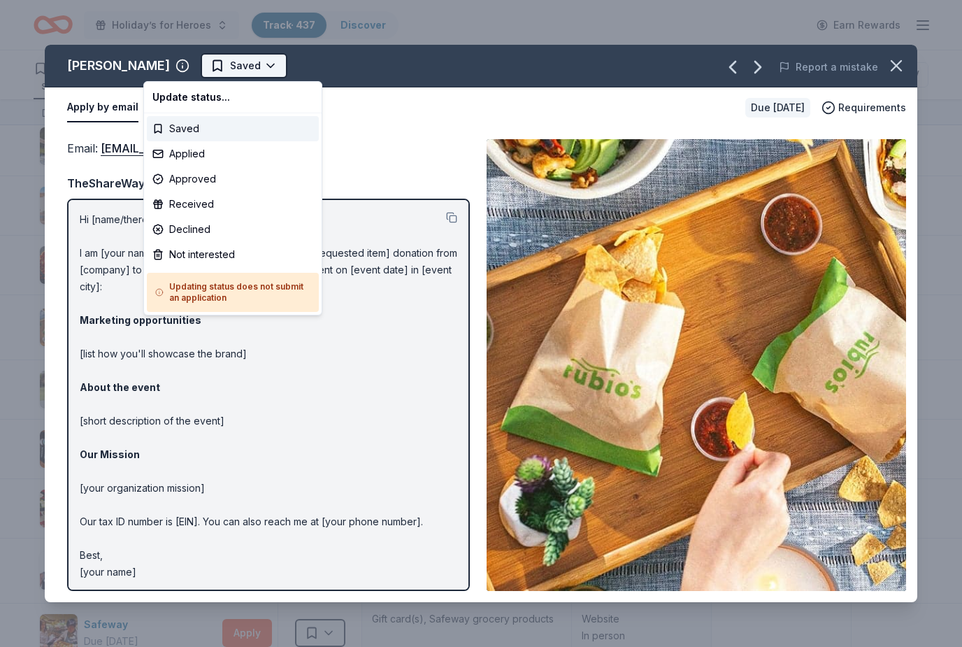
click at [217, 69] on html "Holiday’s for Heroes Track · 437 Discover Earn Rewards 425 Saved 11 Applied App…" at bounding box center [481, 323] width 962 height 647
click at [199, 157] on div "Applied" at bounding box center [233, 153] width 172 height 25
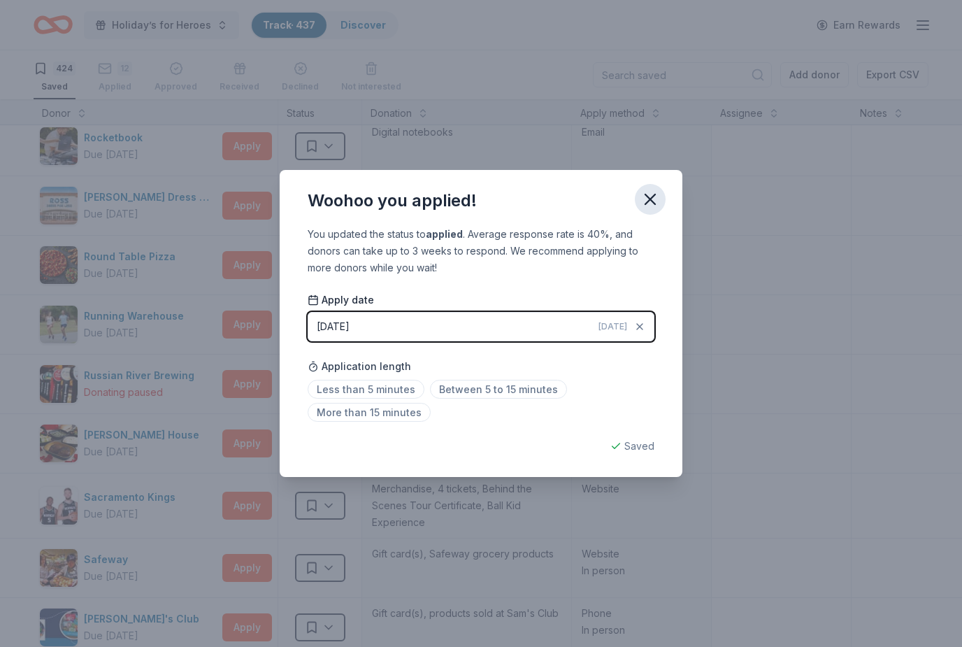
click at [650, 200] on icon "button" at bounding box center [650, 199] width 10 height 10
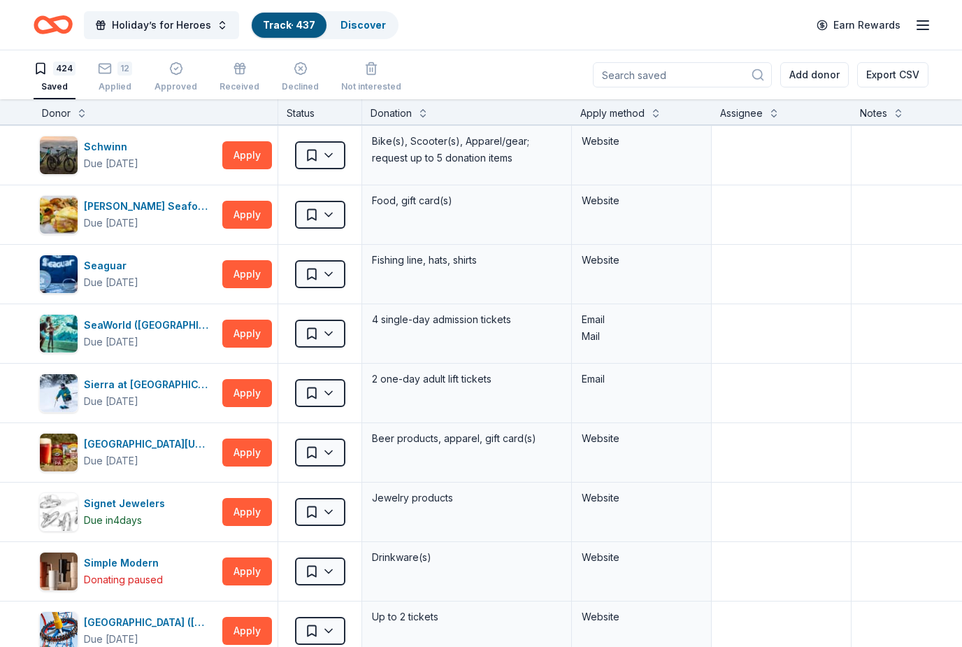
scroll to position [19193, 0]
click at [252, 155] on button "Apply" at bounding box center [247, 155] width 50 height 28
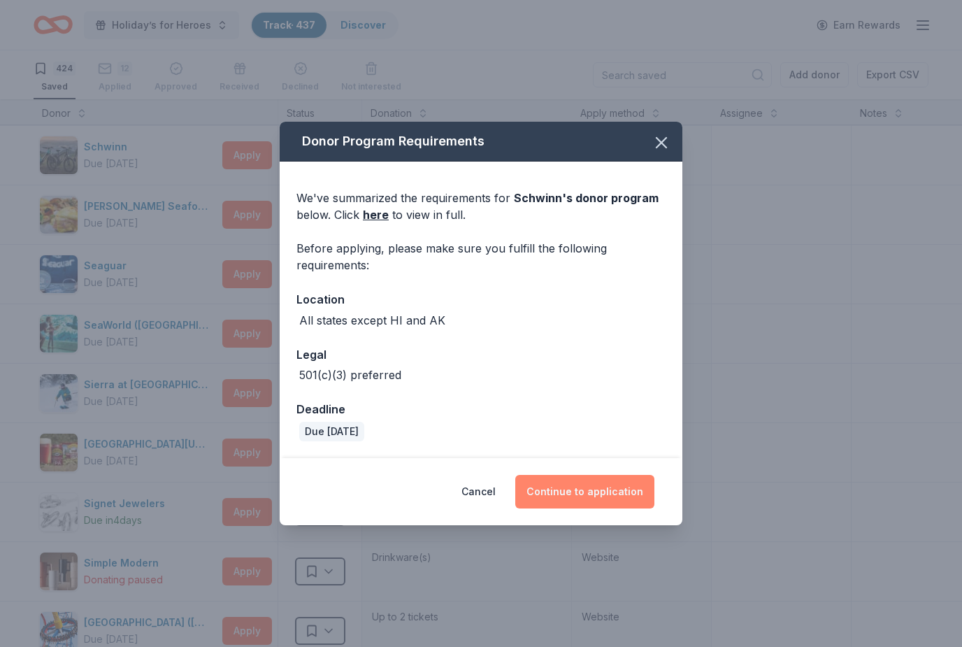
click at [627, 495] on button "Continue to application" at bounding box center [584, 492] width 139 height 34
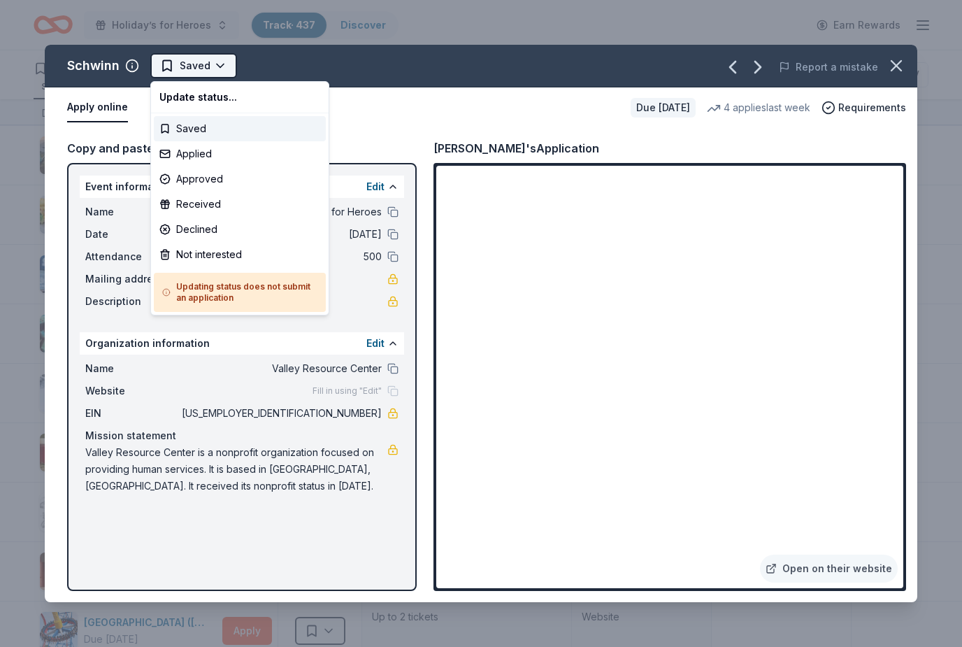
click at [227, 67] on html "Holiday’s for Heroes Track · 437 Discover Earn Rewards 424 Saved 12 Applied App…" at bounding box center [481, 323] width 962 height 647
click at [215, 156] on div "Applied" at bounding box center [240, 153] width 172 height 25
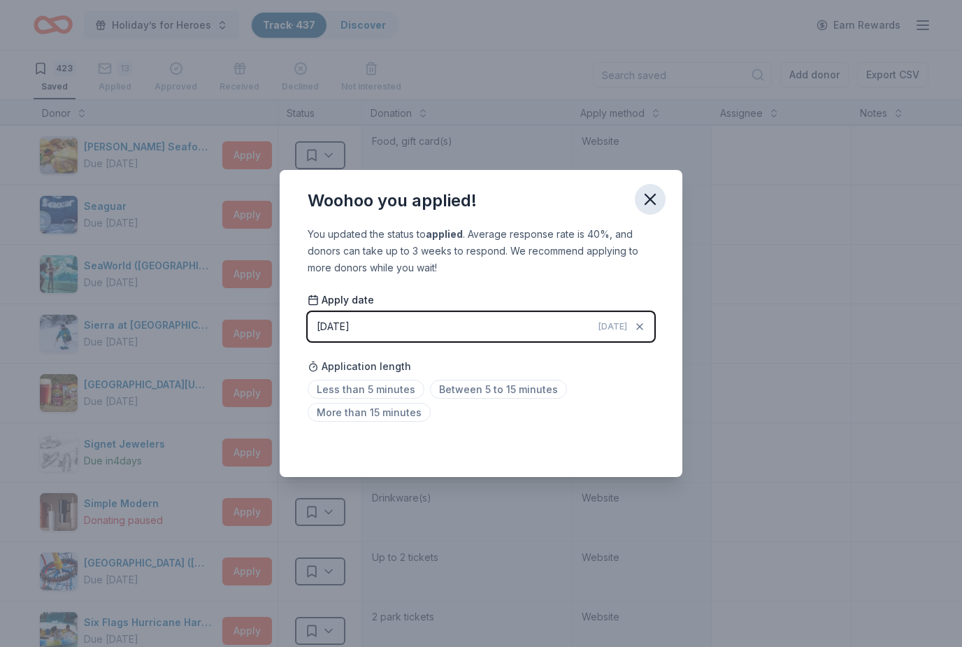
click at [650, 201] on icon "button" at bounding box center [650, 199] width 20 height 20
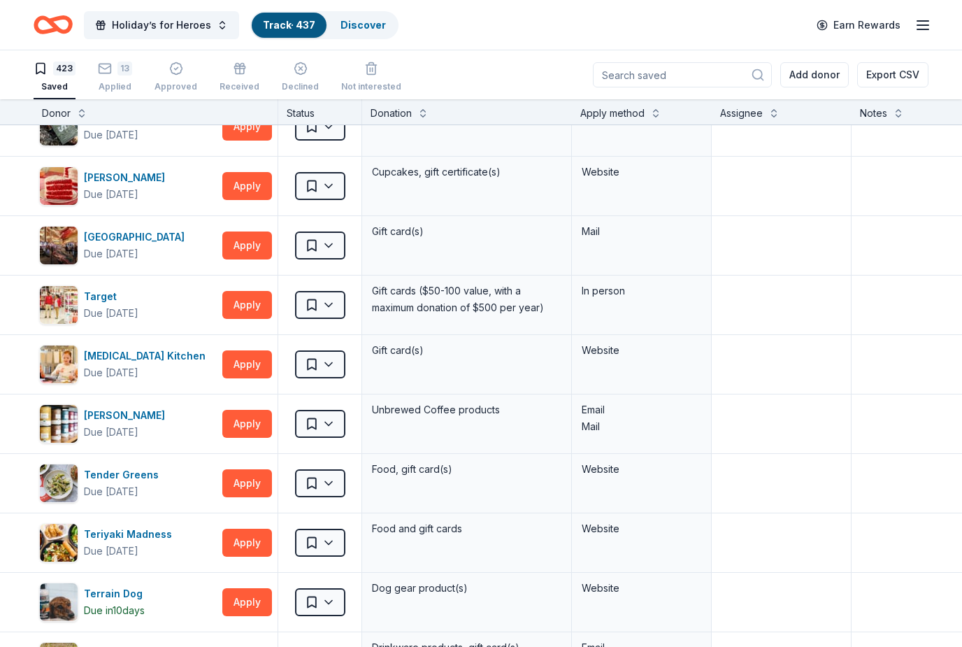
scroll to position [21243, -1]
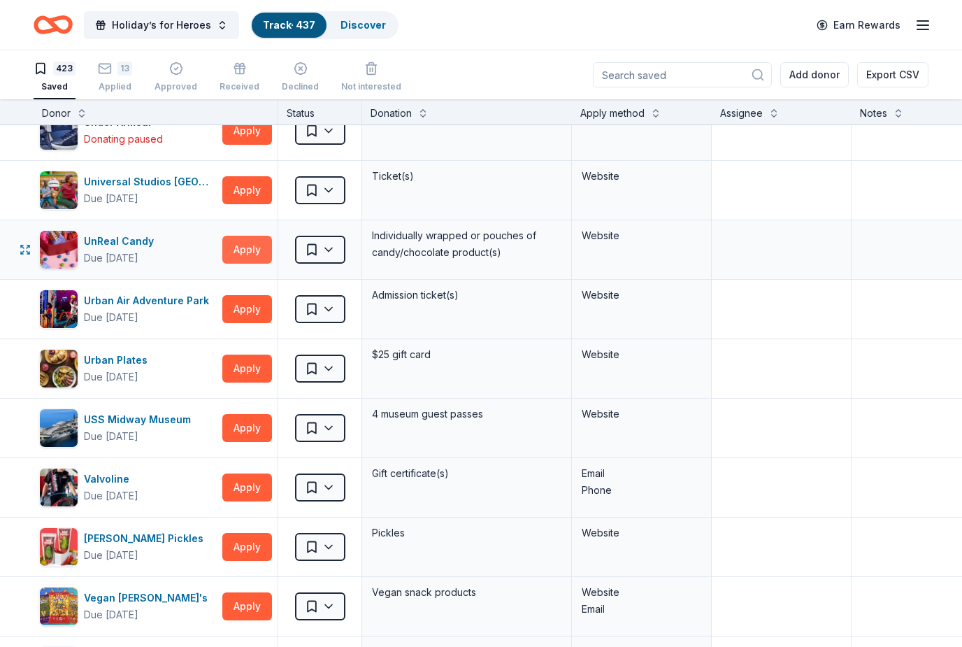
click at [251, 250] on button "Apply" at bounding box center [247, 250] width 50 height 28
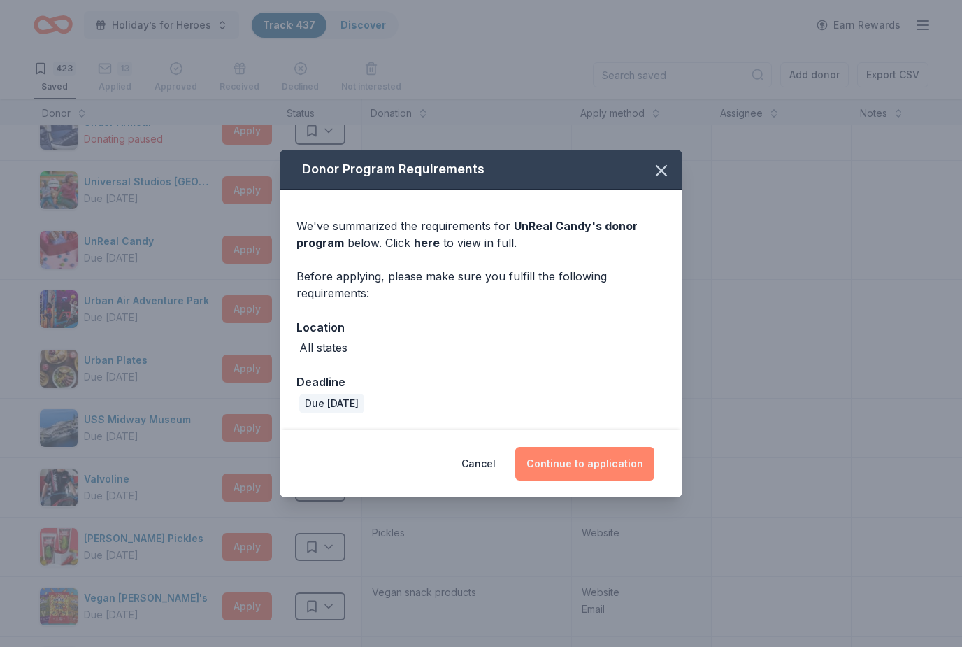
click at [635, 454] on button "Continue to application" at bounding box center [584, 464] width 139 height 34
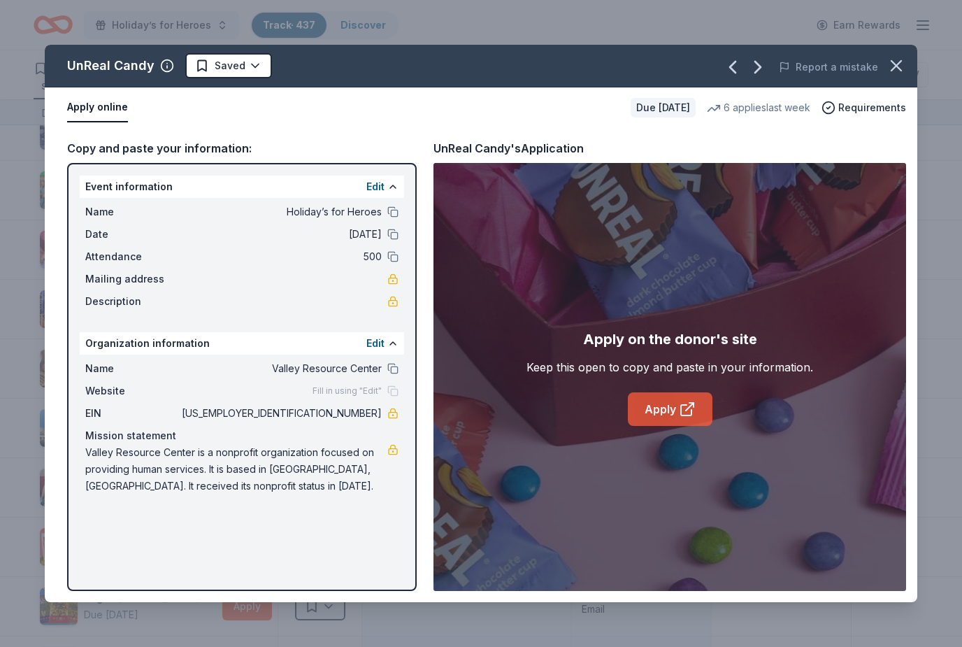
click at [663, 405] on link "Apply" at bounding box center [670, 409] width 85 height 34
